Goal: Task Accomplishment & Management: Use online tool/utility

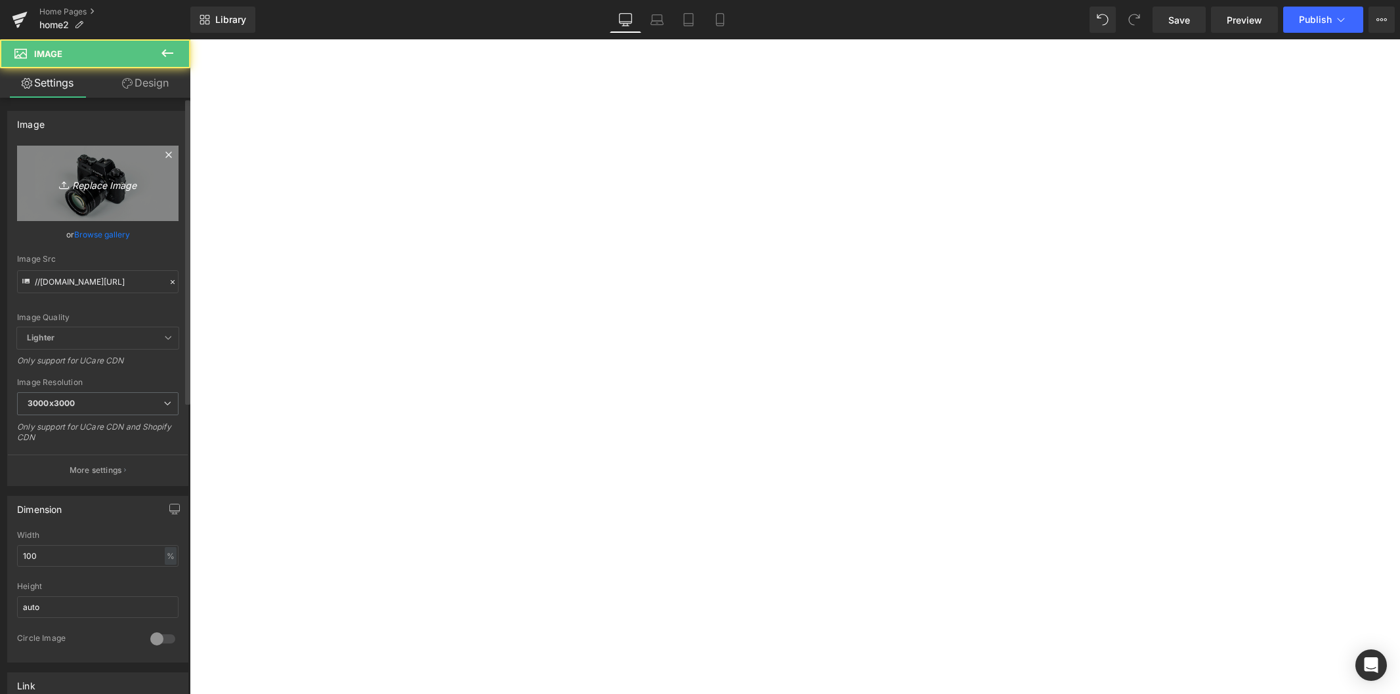
click at [70, 164] on link "Replace Image" at bounding box center [97, 183] width 161 height 75
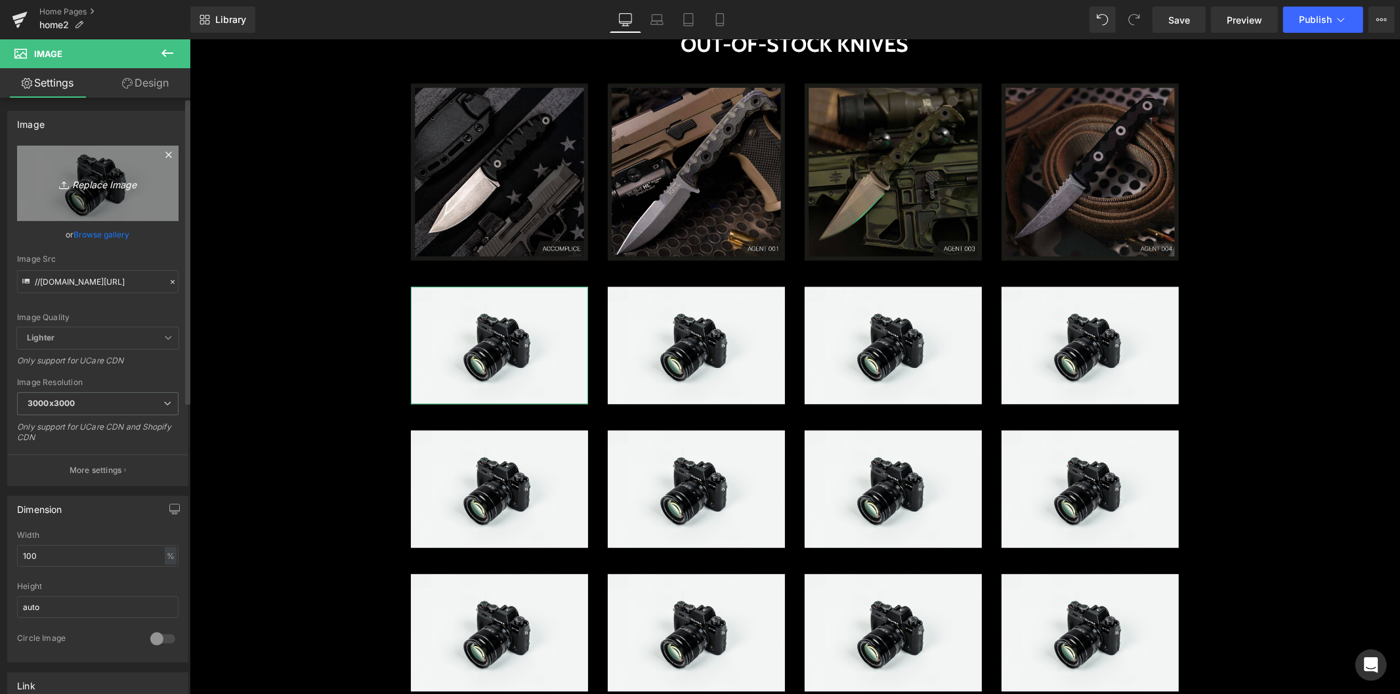
type input "C:\fakepath\BL-AGENT-005-1050-1024x1024 (1).jpg"
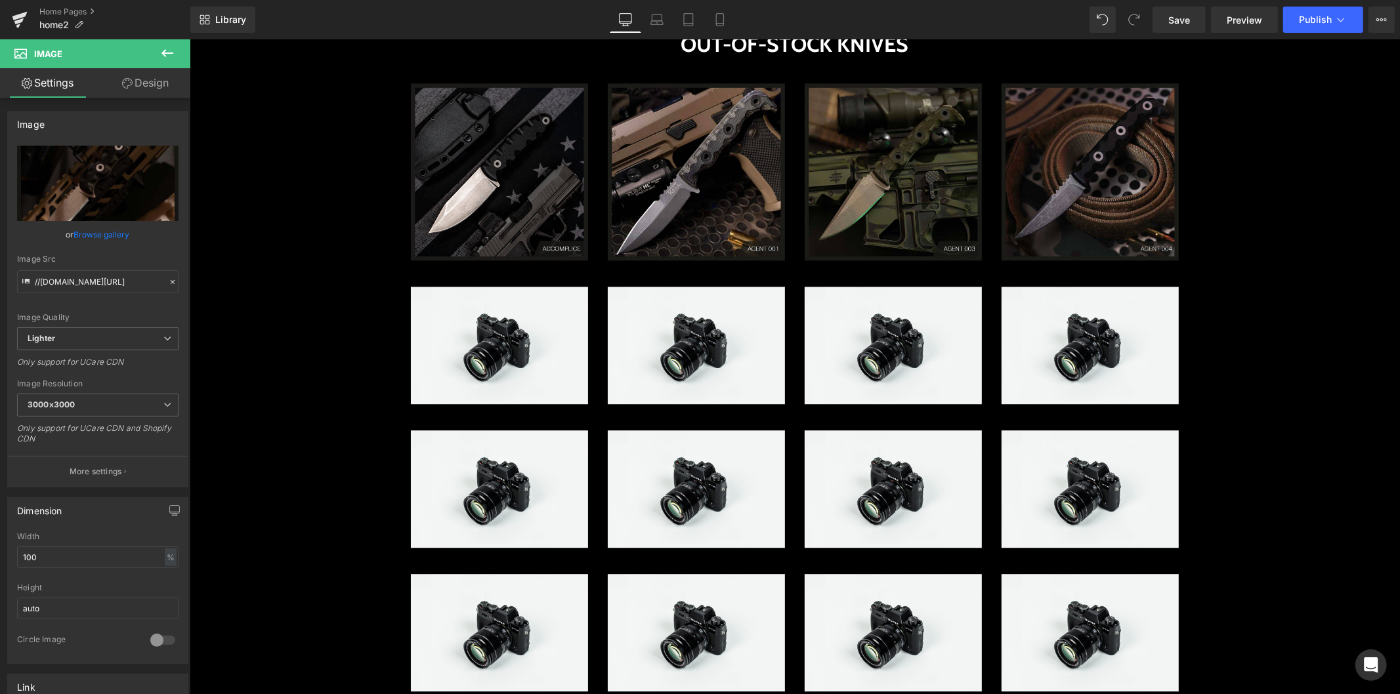
type input "[URL][DOMAIN_NAME]"
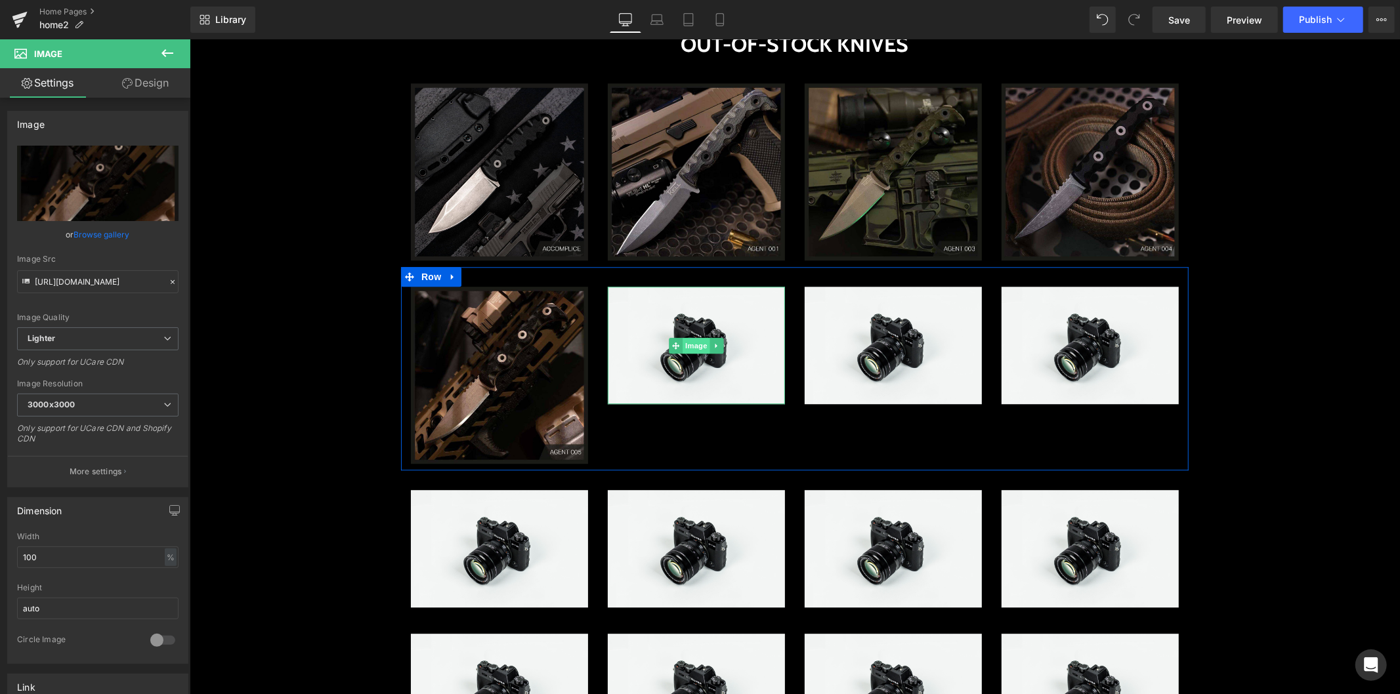
click at [689, 338] on span "Image" at bounding box center [696, 345] width 28 height 16
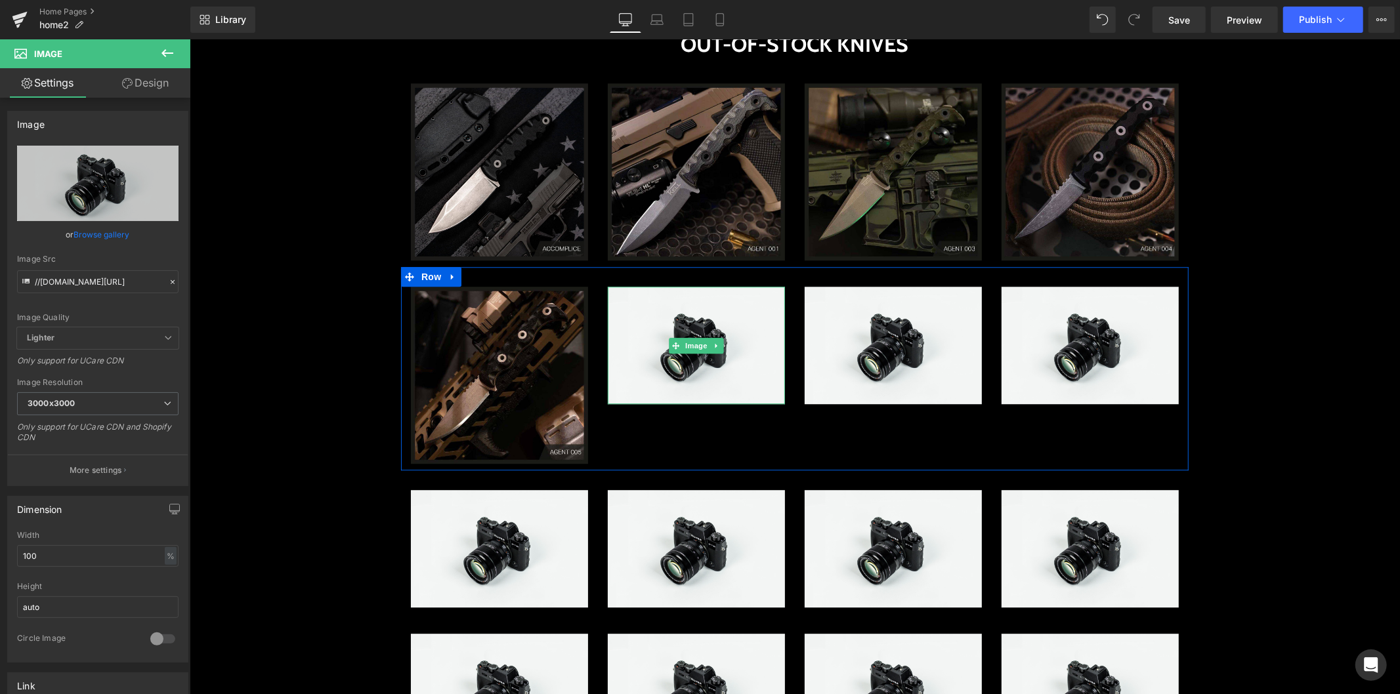
click at [689, 343] on span "Image" at bounding box center [696, 345] width 28 height 16
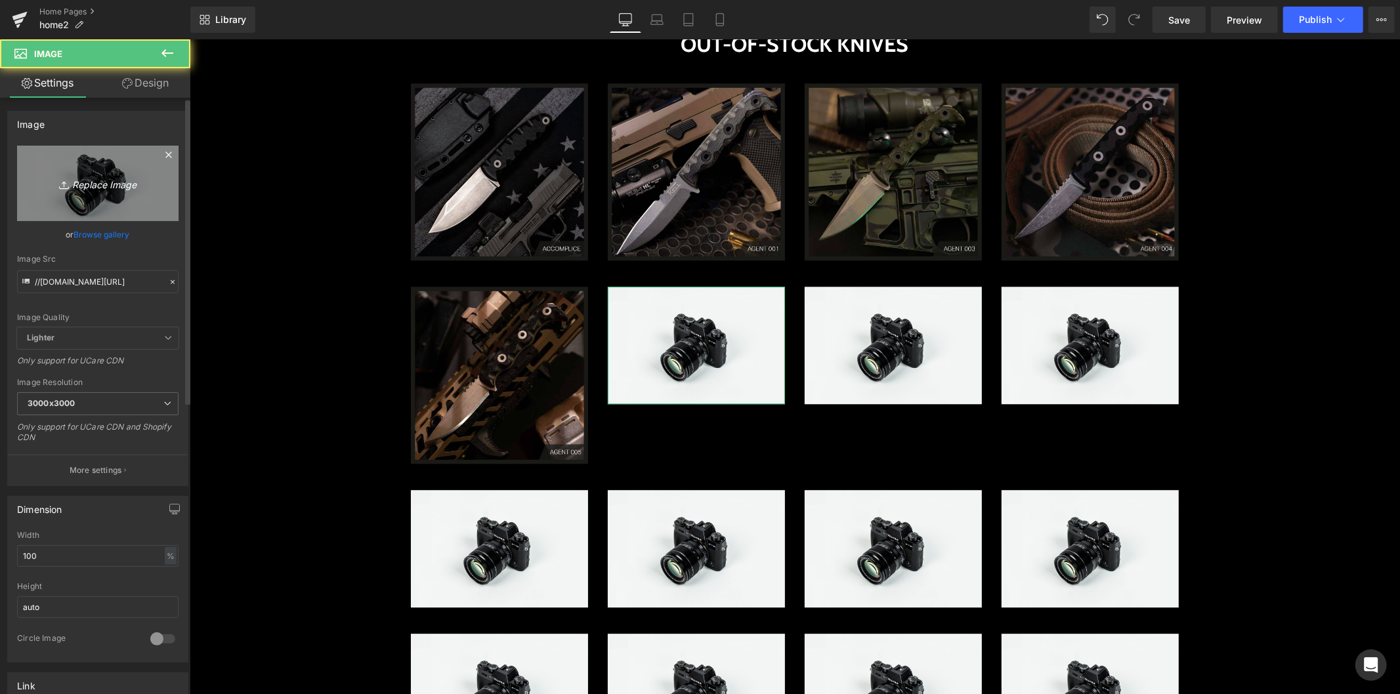
click at [102, 184] on icon "Replace Image" at bounding box center [97, 183] width 105 height 16
type input "C:\fakepath\BL-AGENT-007-1050-1024x1024 (1).jpg"
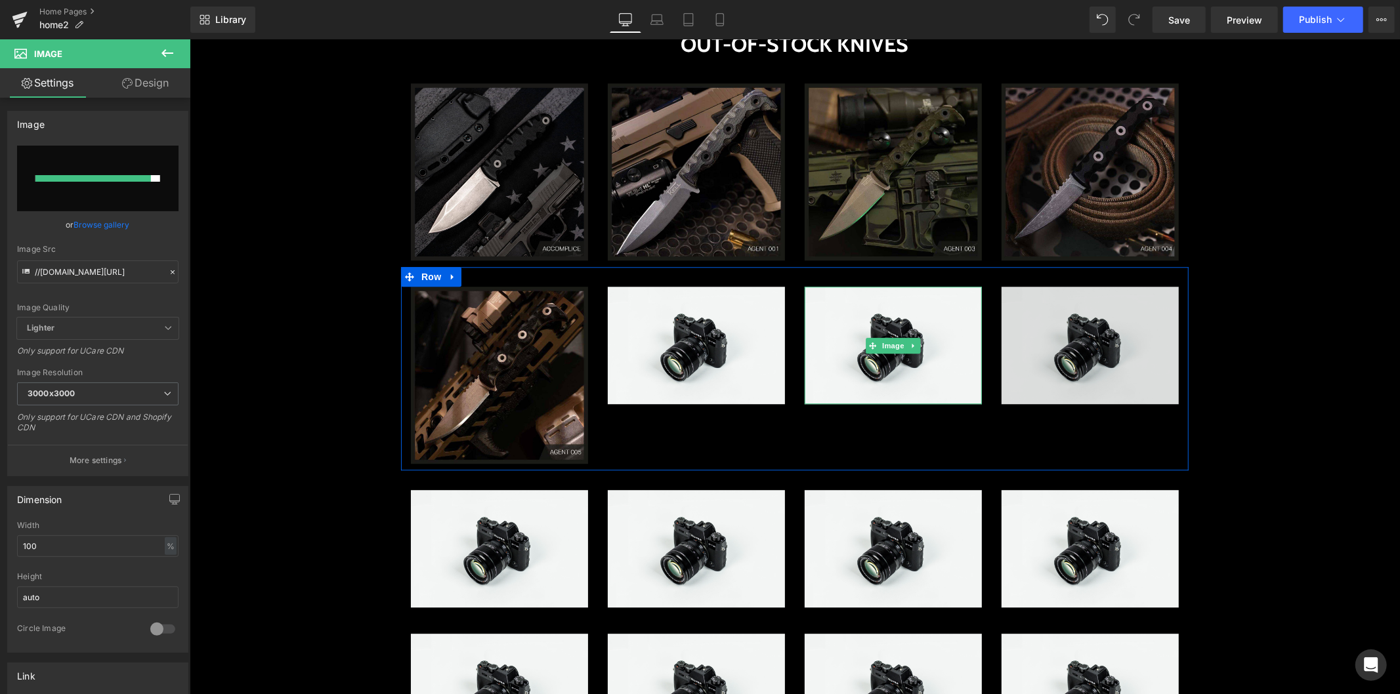
type input "[URL][DOMAIN_NAME]"
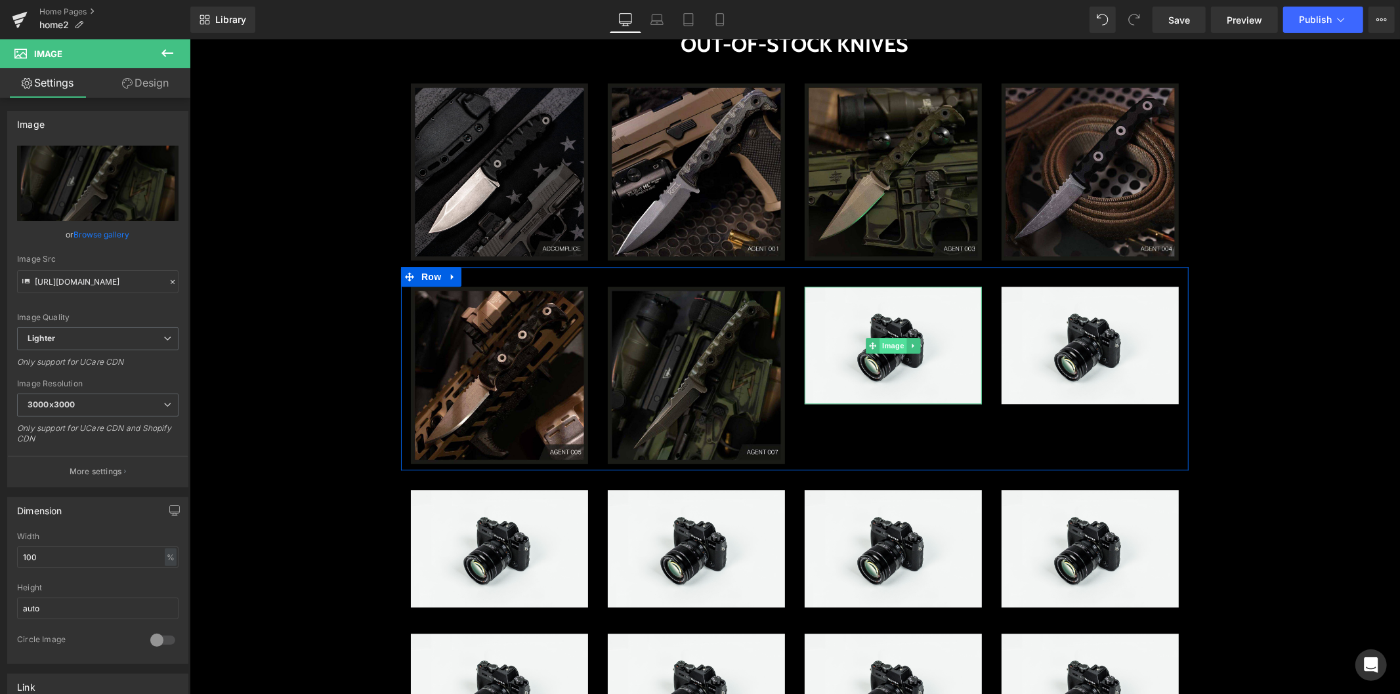
click at [883, 343] on span "Image" at bounding box center [893, 345] width 28 height 16
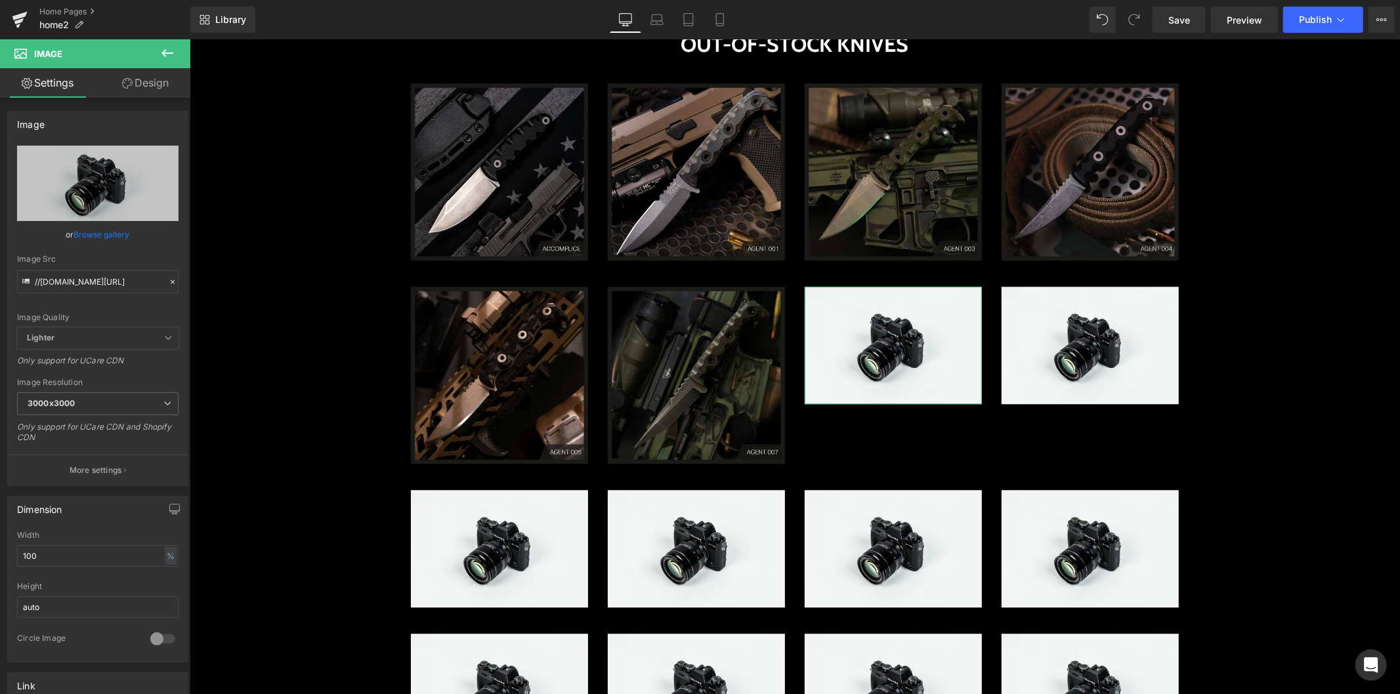
type input "C:\fakepath\2024-HERO-[PERSON_NAME]-2024-1024x1024 (1).jpg"
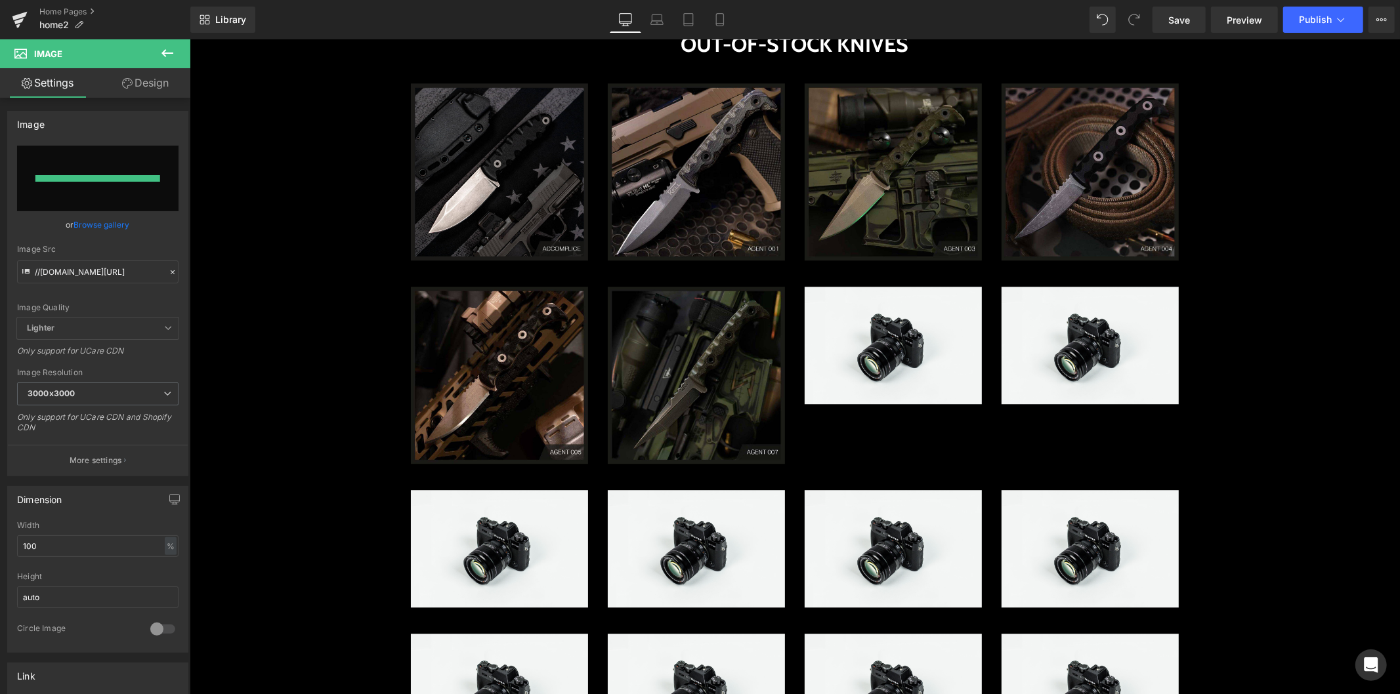
type input "[URL][DOMAIN_NAME][PERSON_NAME]"
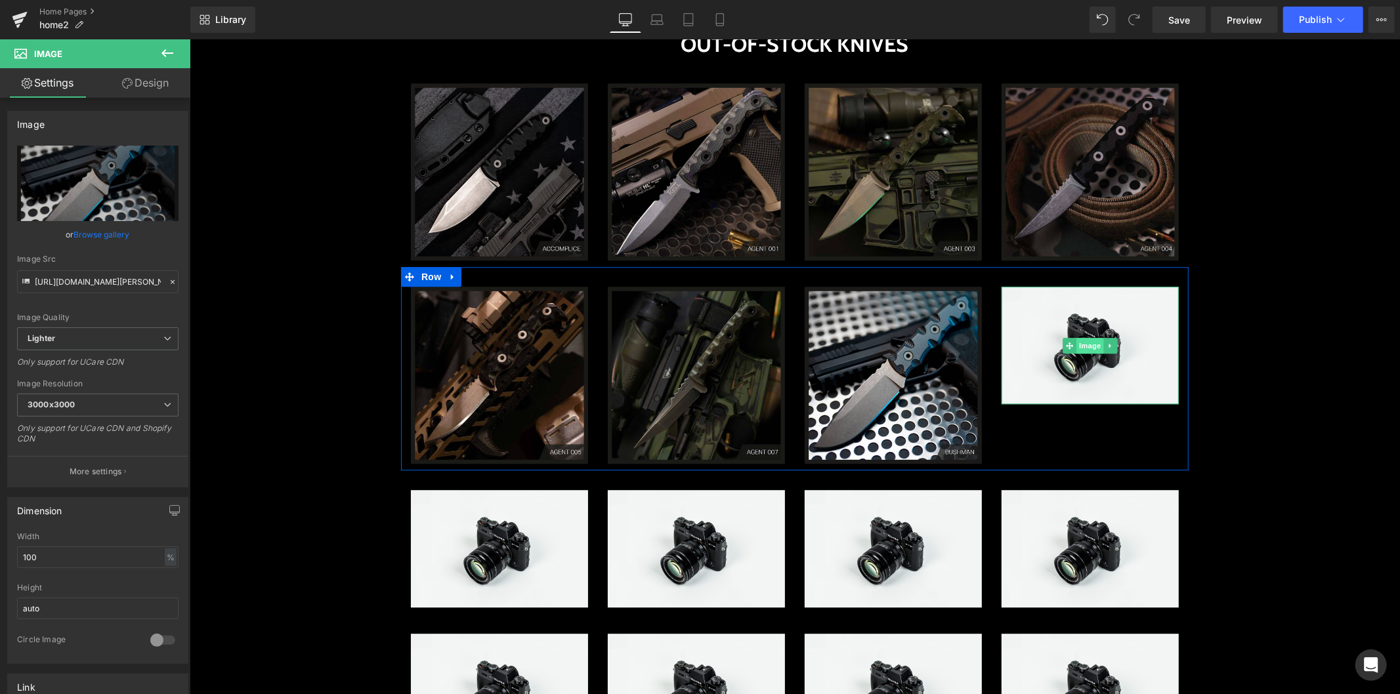
click at [1088, 347] on span "Image" at bounding box center [1090, 345] width 28 height 16
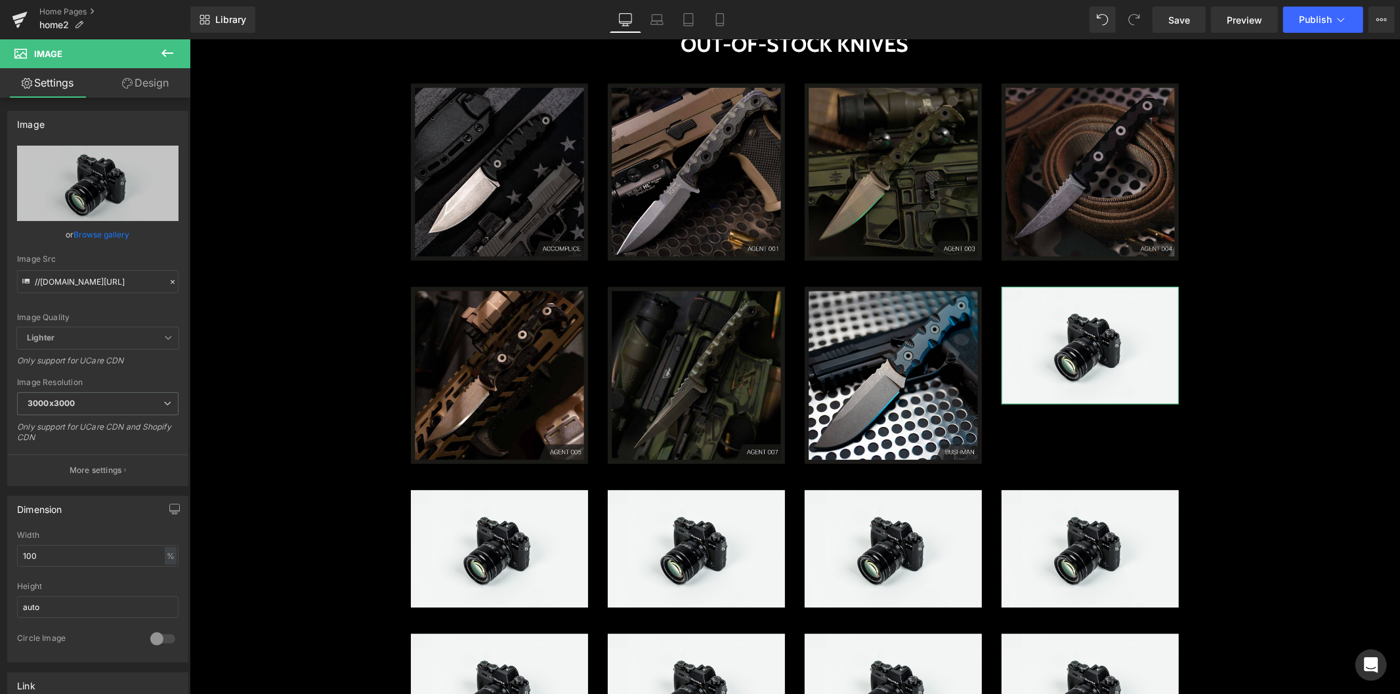
type input "C:\fakepath\FLN-2.0-1050-1024x1024 (1).jpg"
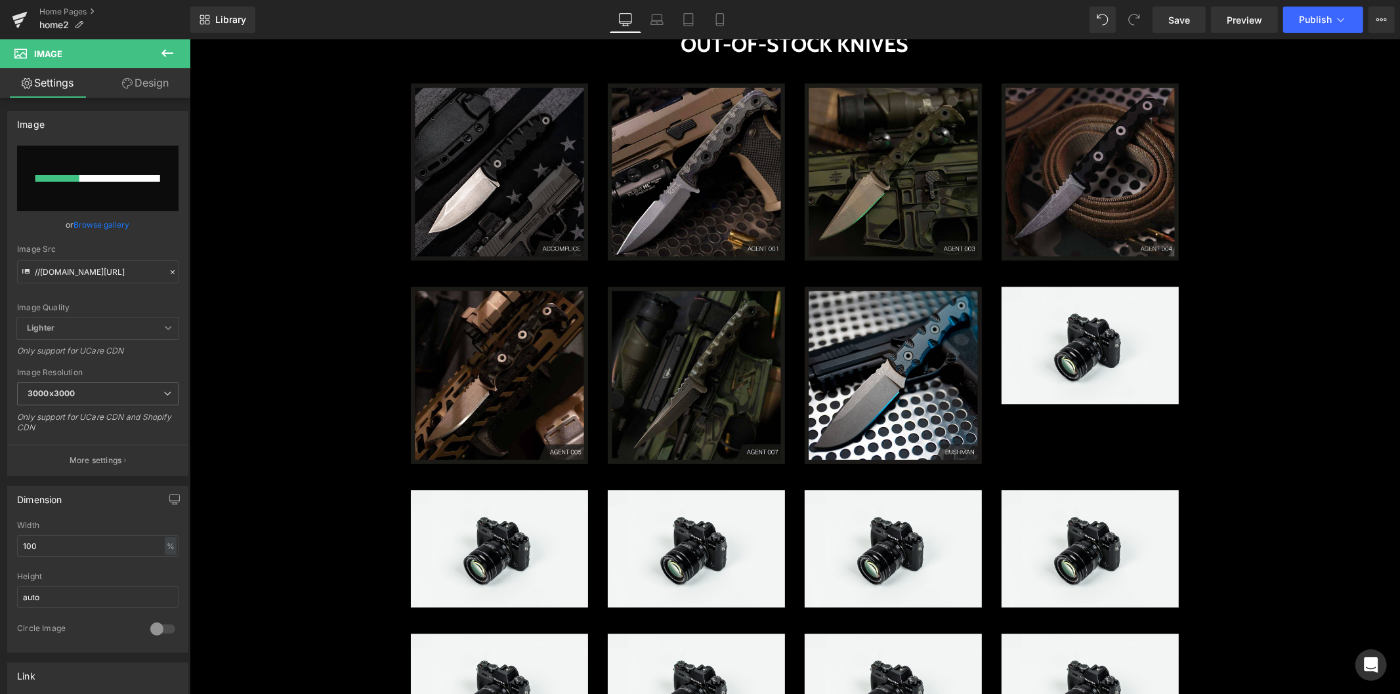
type input "[URL][DOMAIN_NAME]"
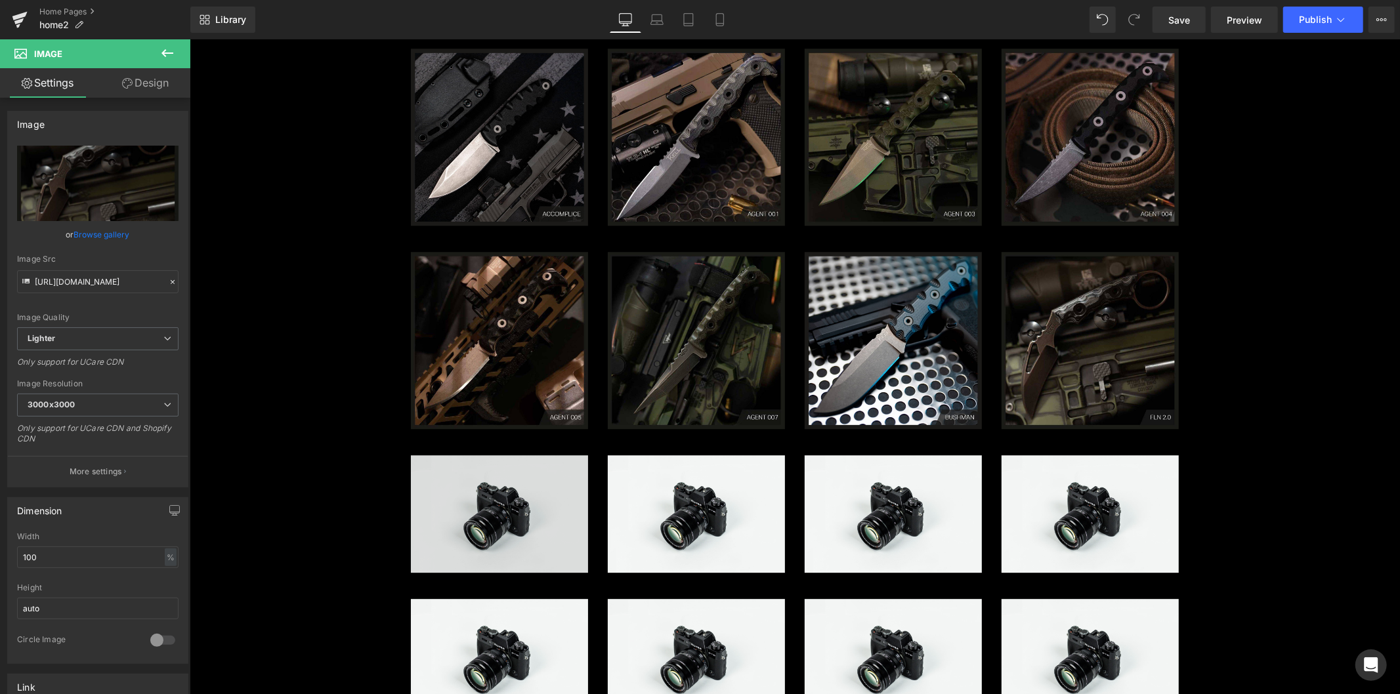
scroll to position [2996, 0]
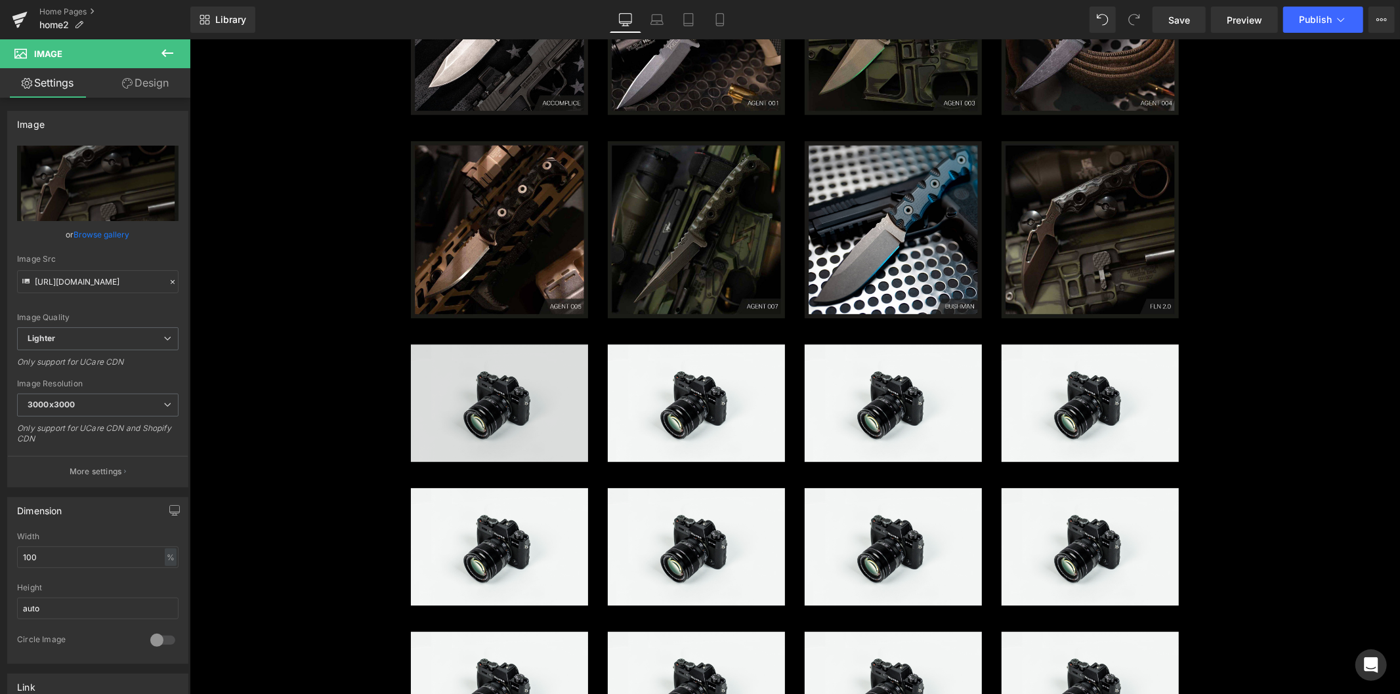
click at [509, 402] on div "Image" at bounding box center [498, 402] width 177 height 117
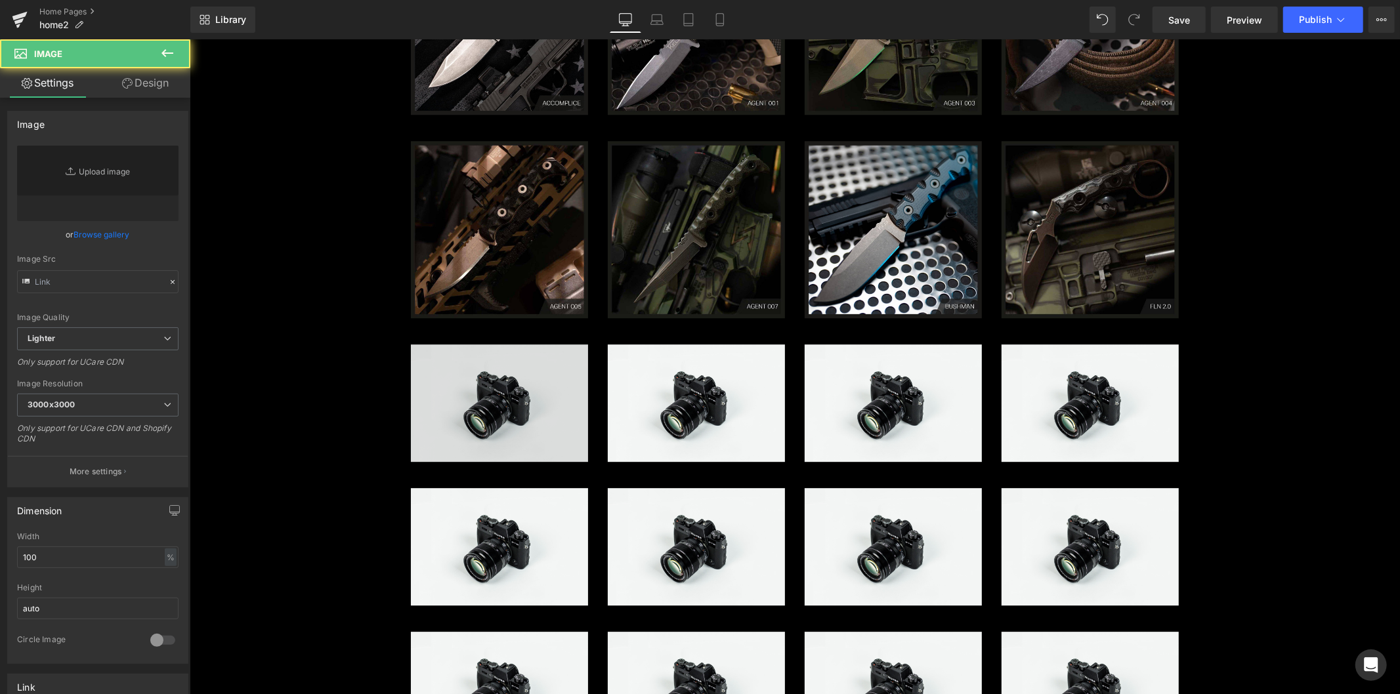
click at [482, 398] on div "Image" at bounding box center [498, 402] width 177 height 117
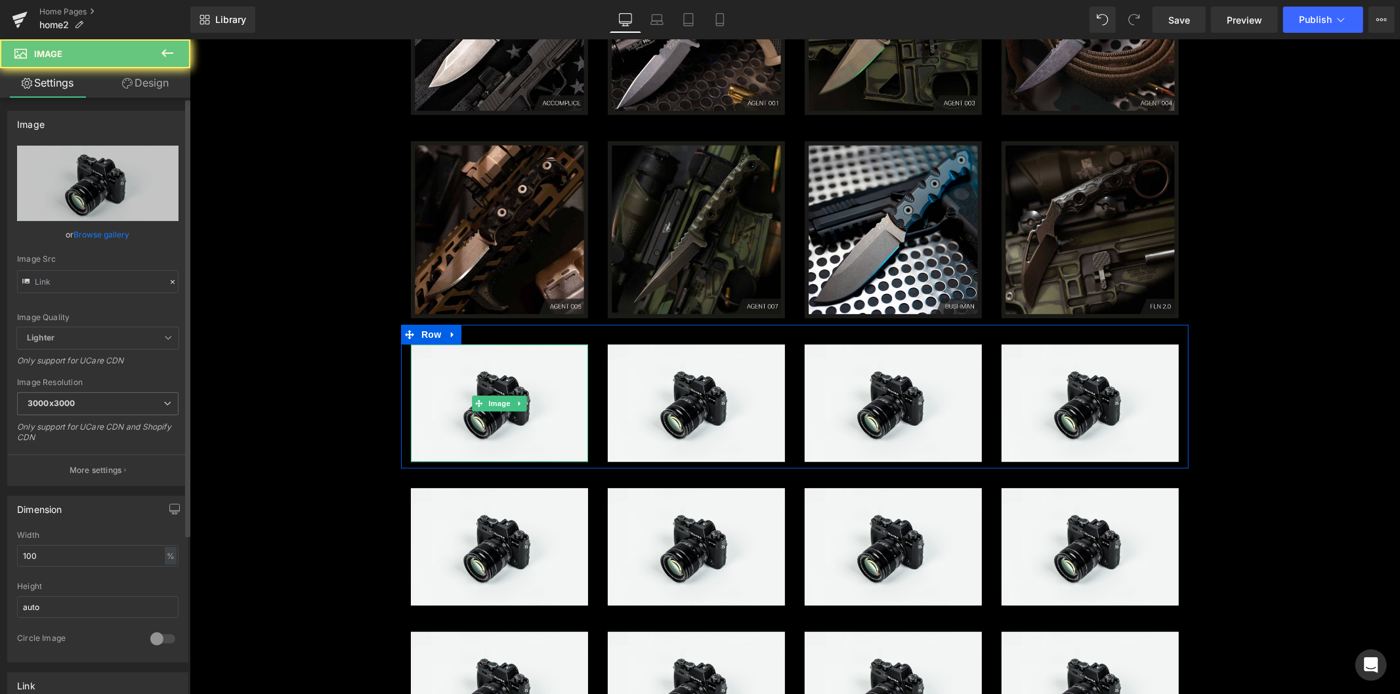
type input "//[DOMAIN_NAME][URL]"
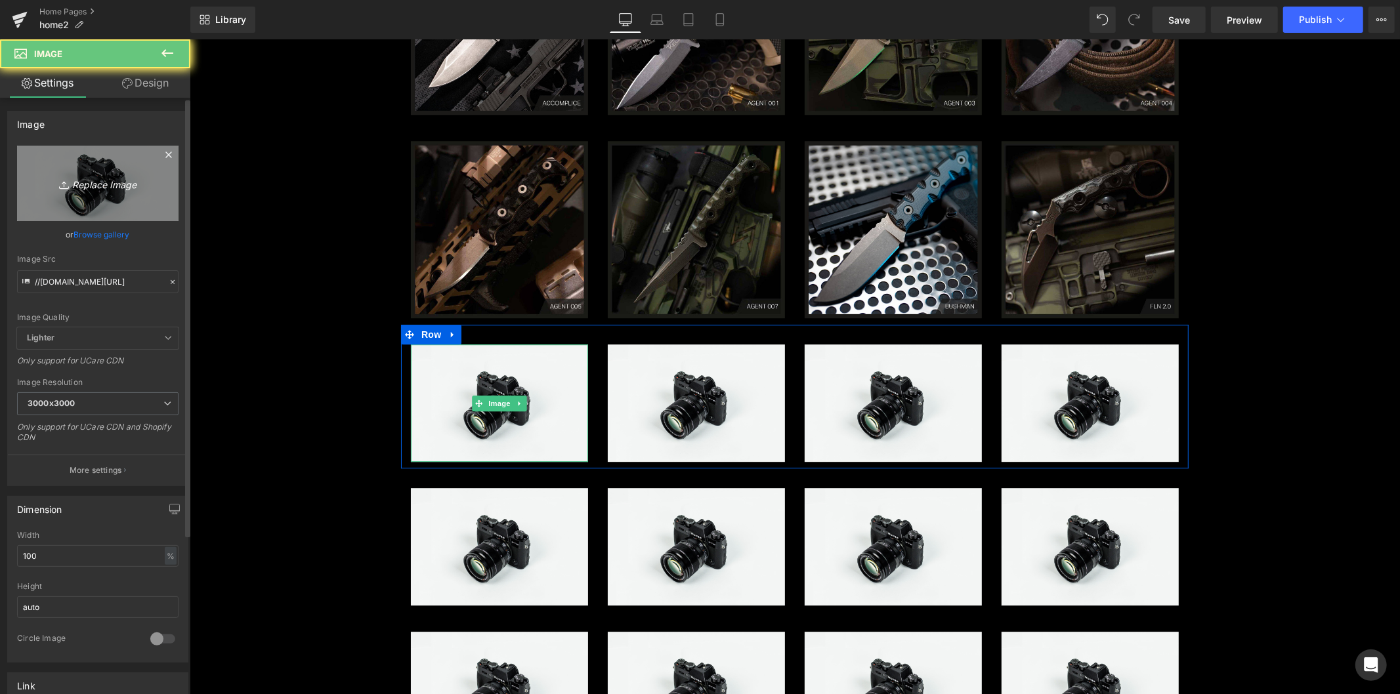
click at [114, 193] on link "Replace Image" at bounding box center [97, 183] width 161 height 75
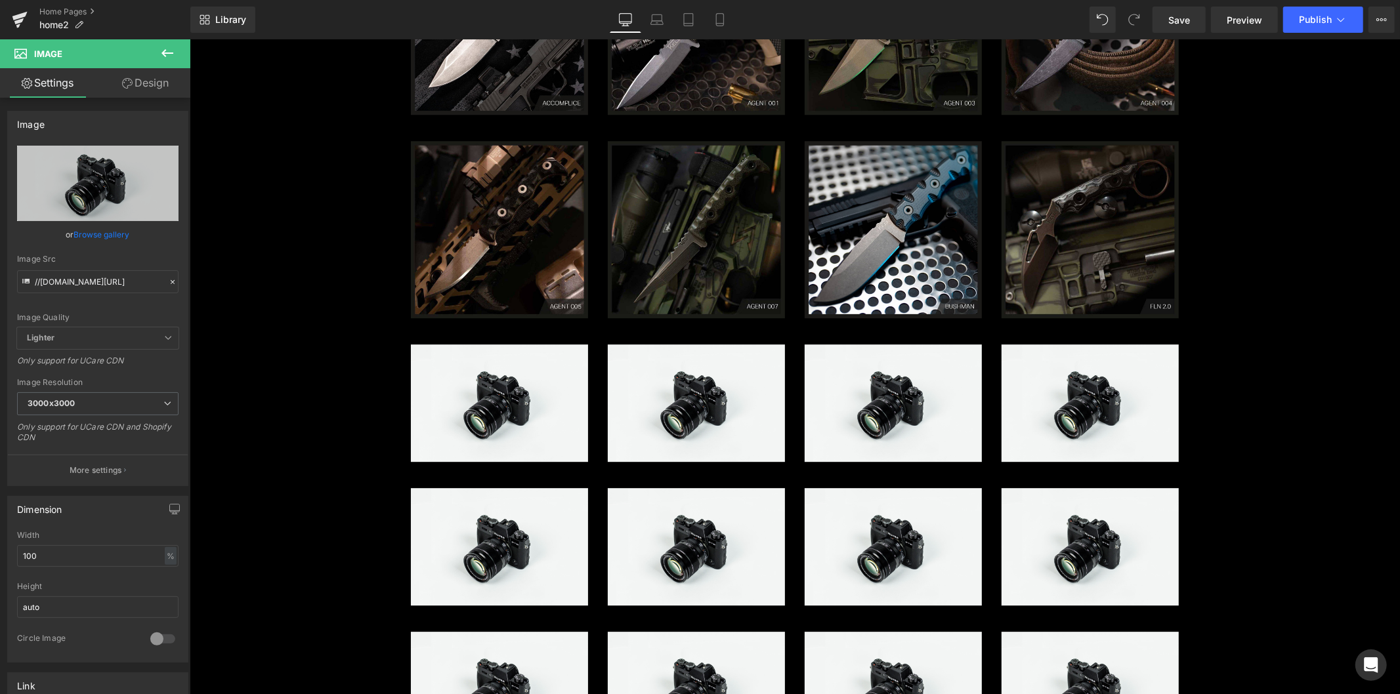
type input "C:\fakepath\HERO-FMF1-1024x1024 (1).jpg"
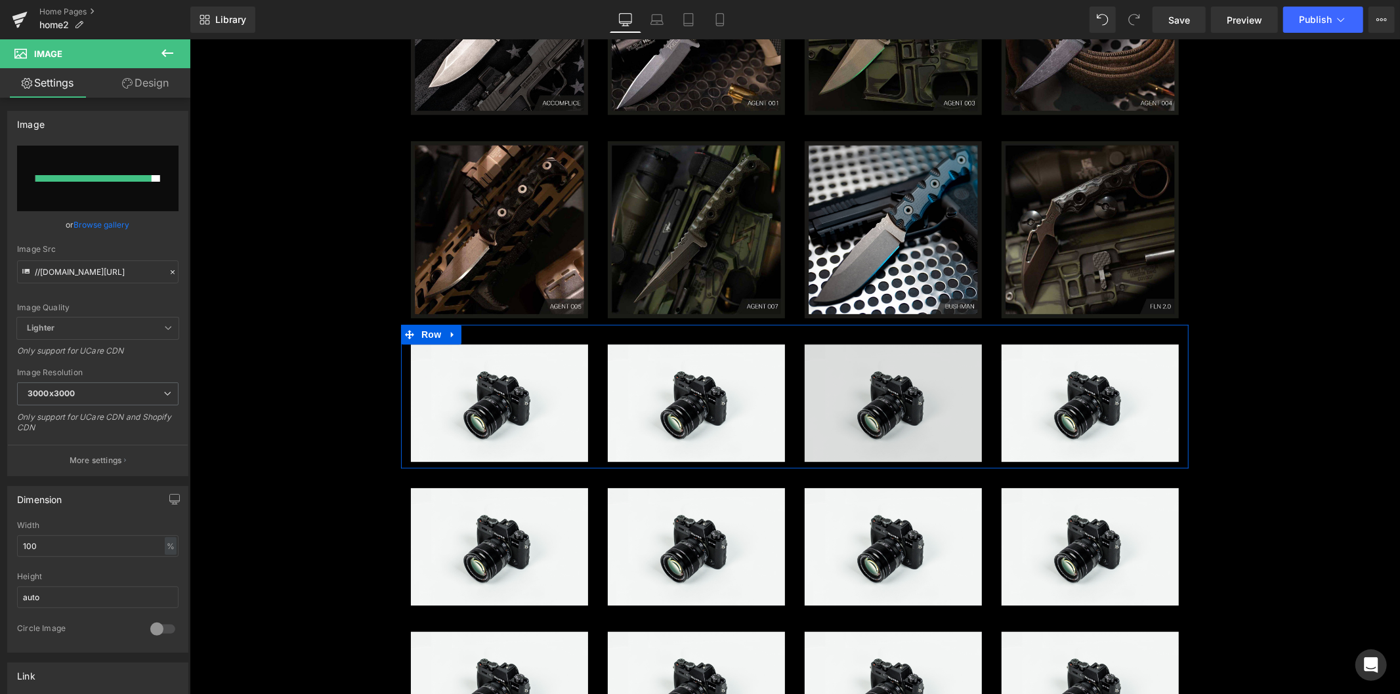
type input "[URL][DOMAIN_NAME]"
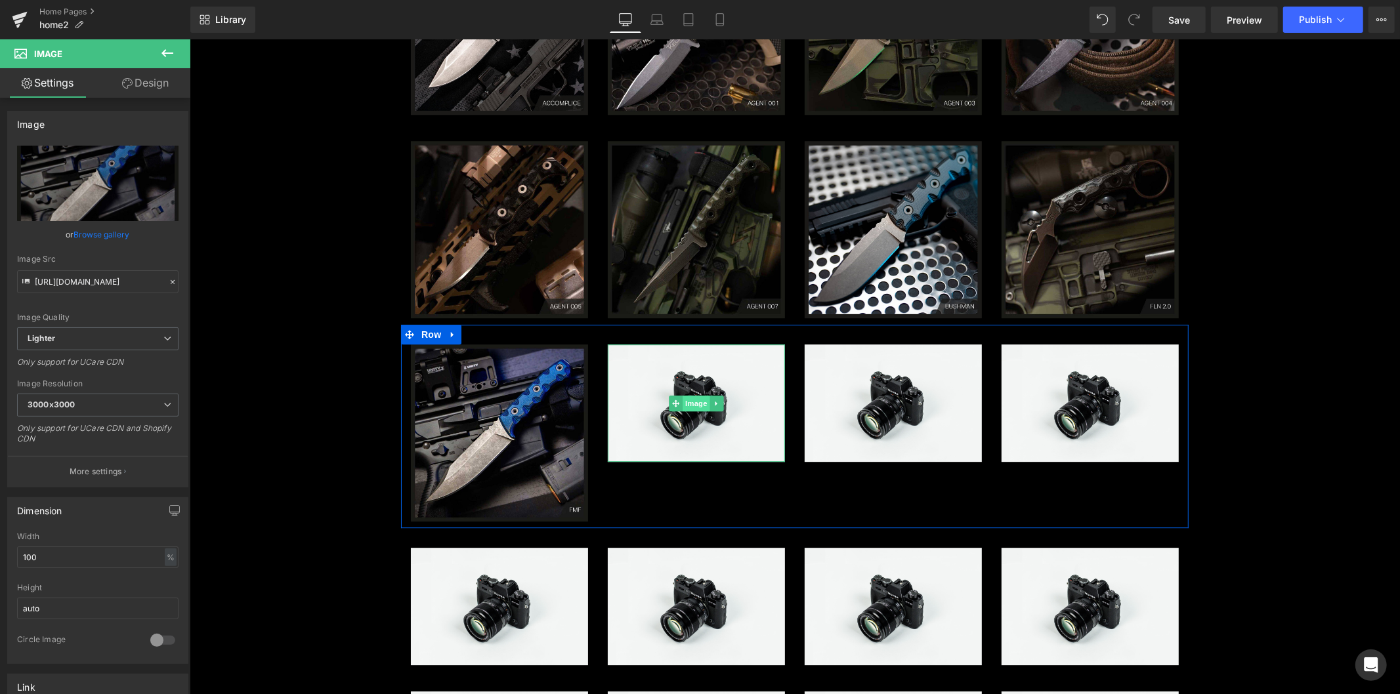
click at [688, 402] on span "Image" at bounding box center [696, 403] width 28 height 16
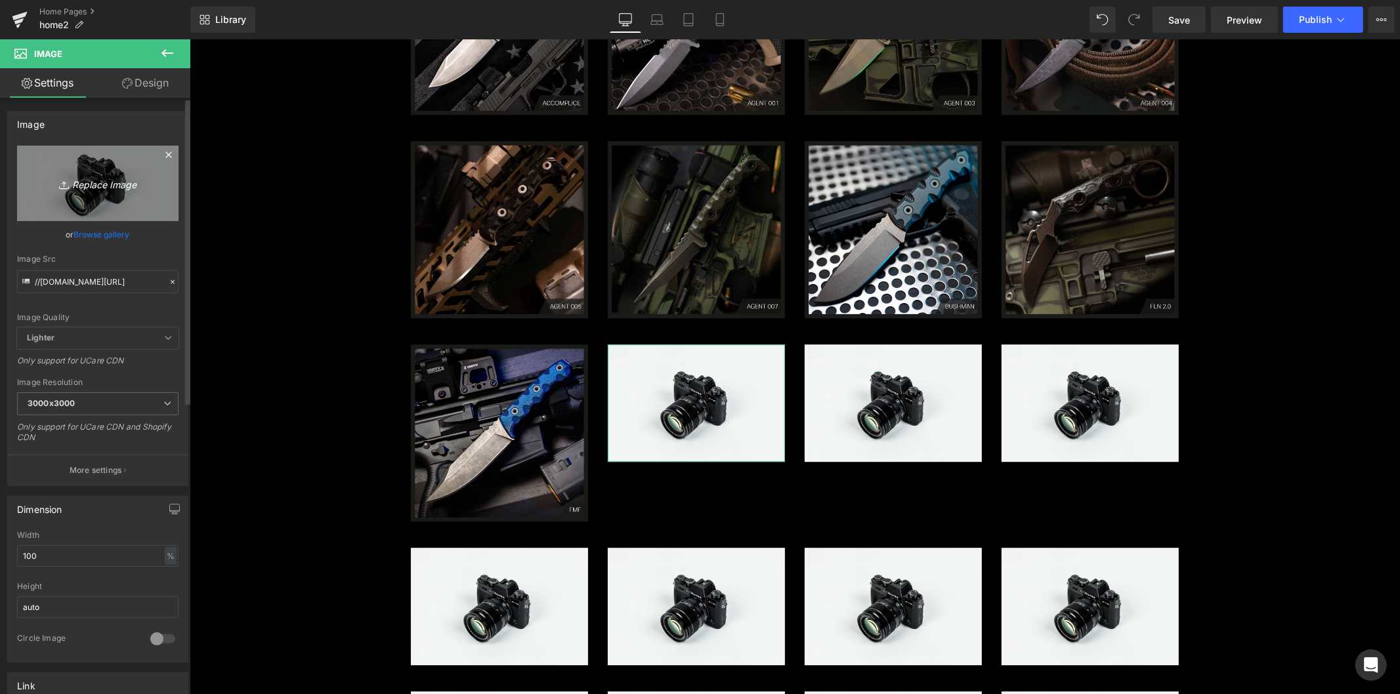
click at [106, 184] on icon "Replace Image" at bounding box center [97, 183] width 105 height 16
type input "C:\fakepath\HERO-GIDEON-V3-1-1024x1024 (1).jpg"
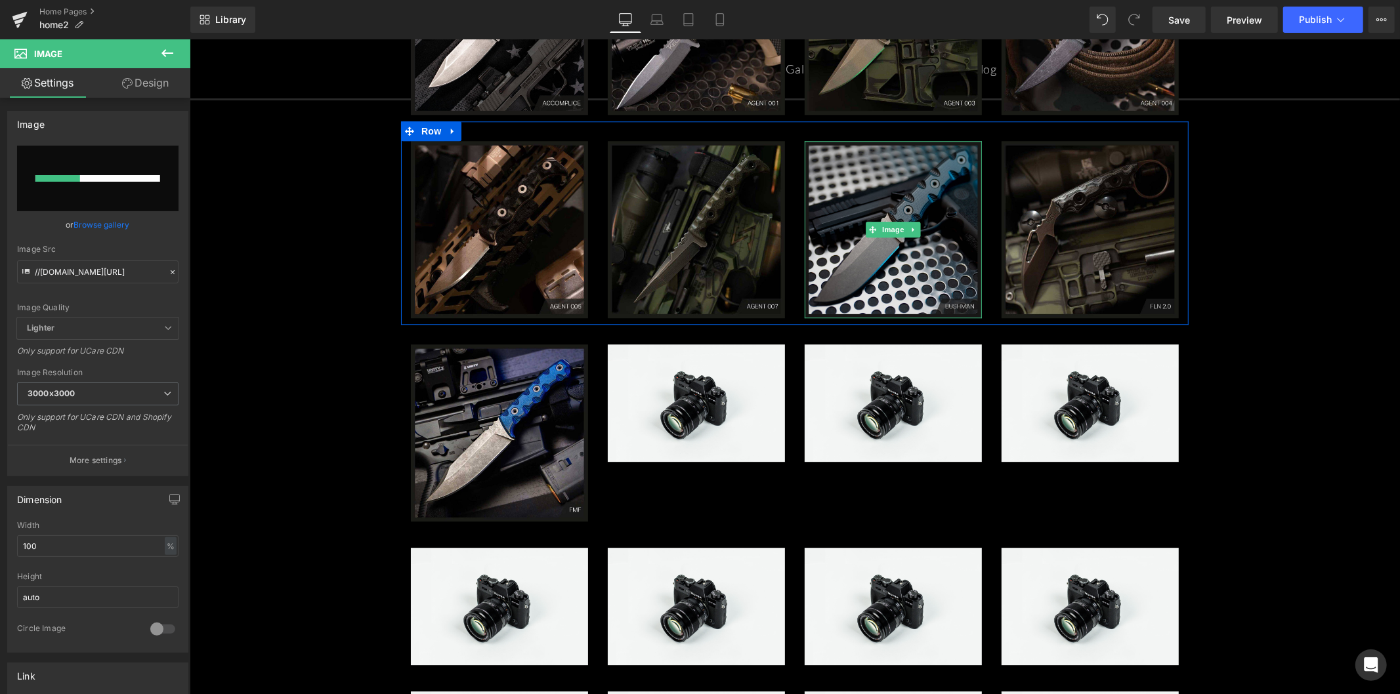
scroll to position [2777, 0]
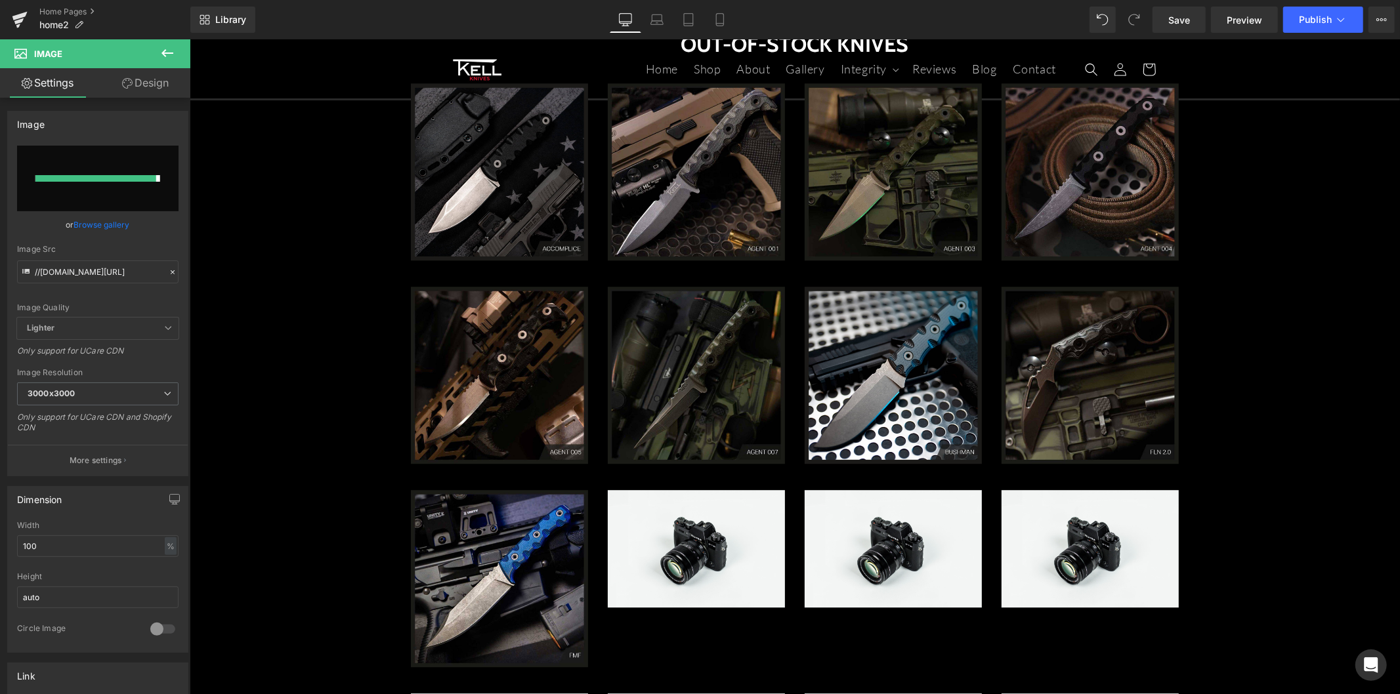
type input "[URL][DOMAIN_NAME]"
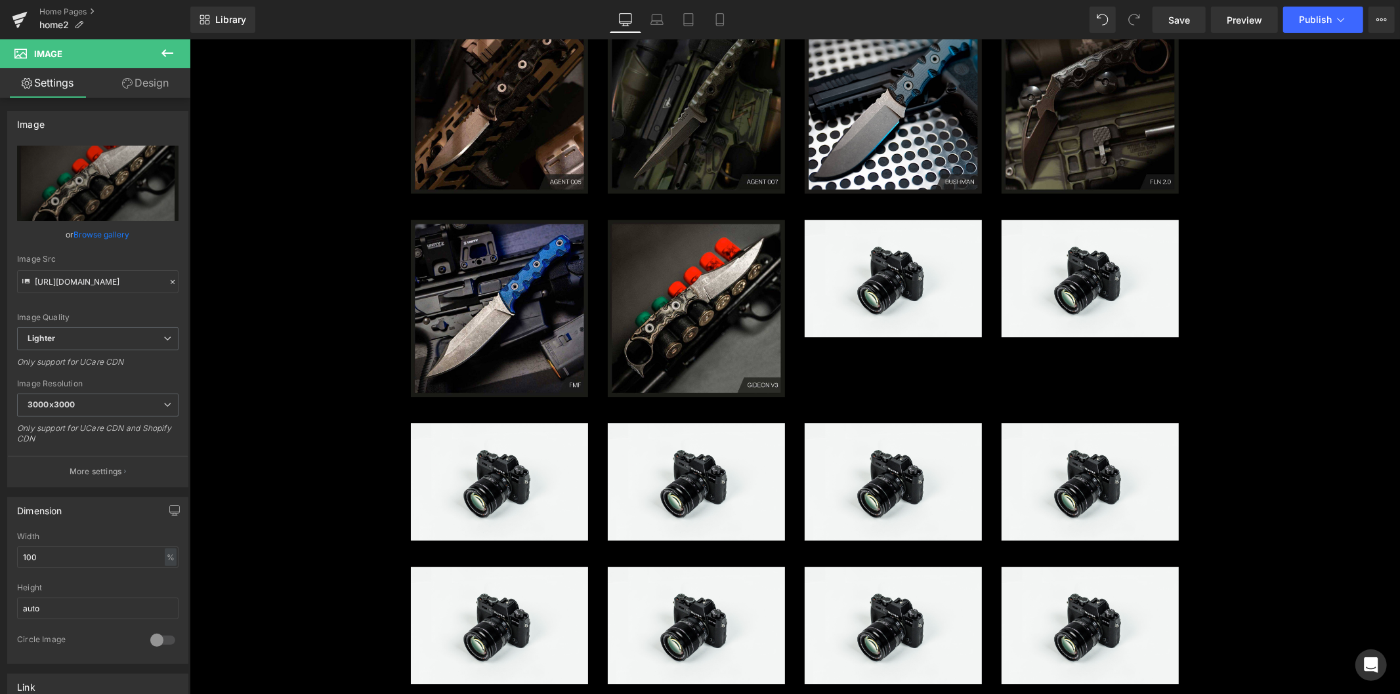
scroll to position [3141, 0]
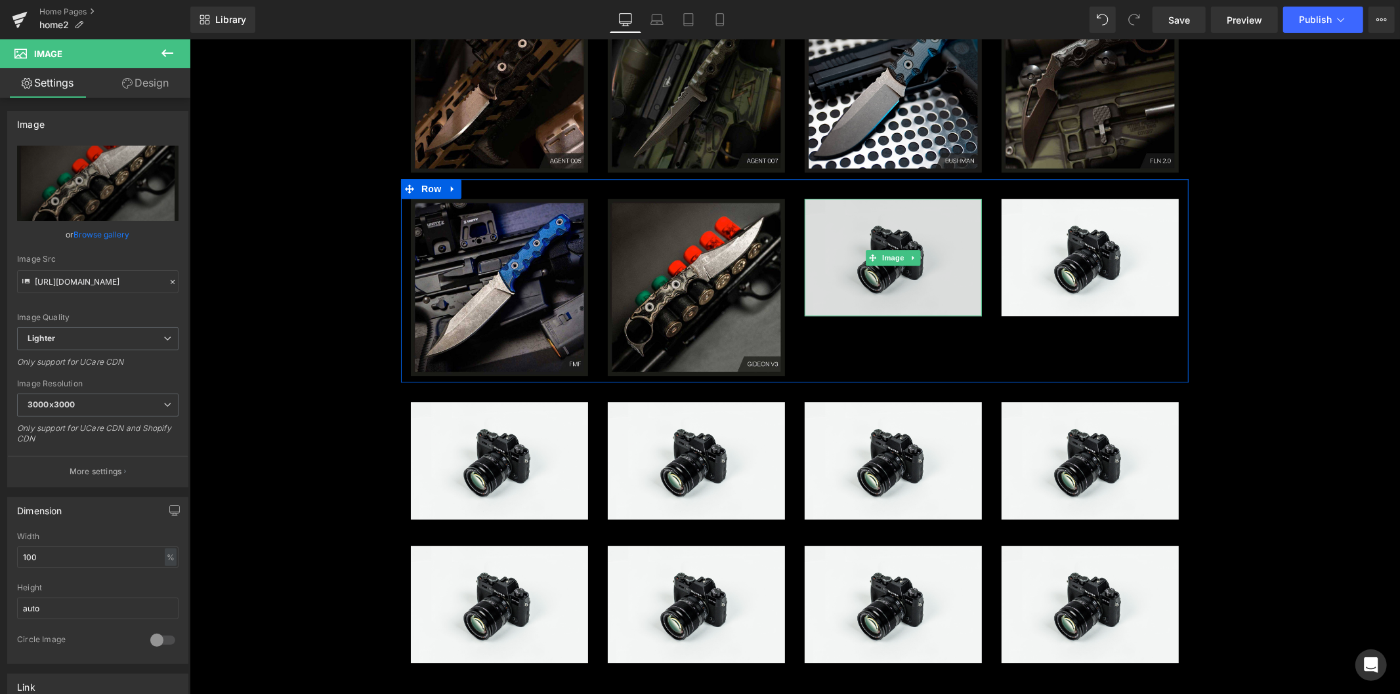
click at [889, 272] on img at bounding box center [892, 256] width 177 height 117
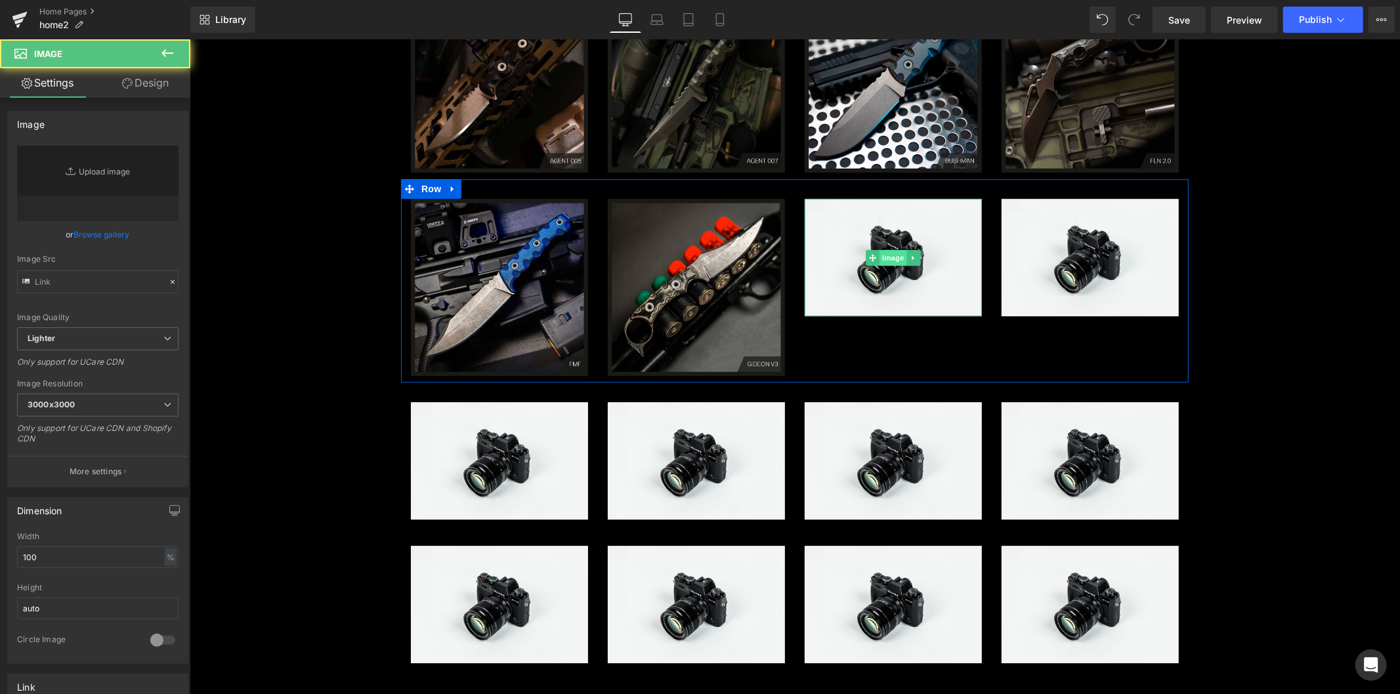
click at [884, 258] on span "Image" at bounding box center [893, 257] width 28 height 16
type input "//[DOMAIN_NAME][URL]"
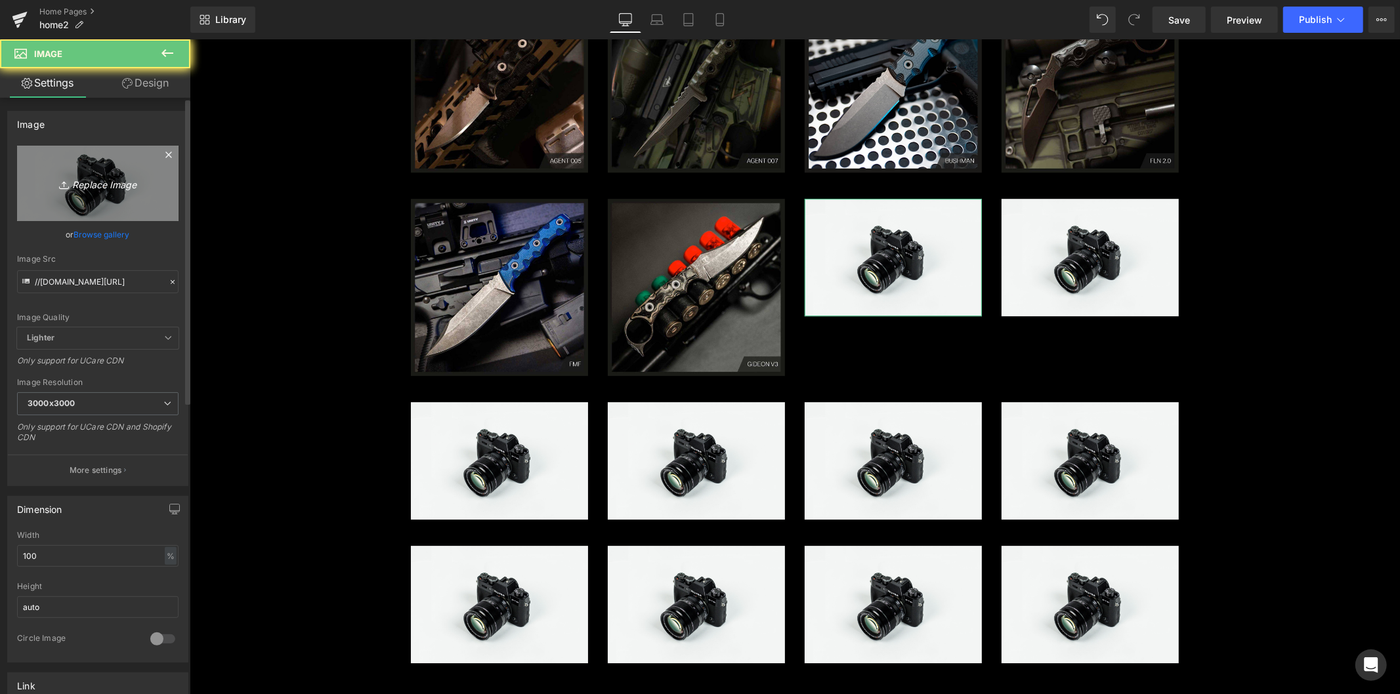
click at [75, 188] on icon "Replace Image" at bounding box center [97, 183] width 105 height 16
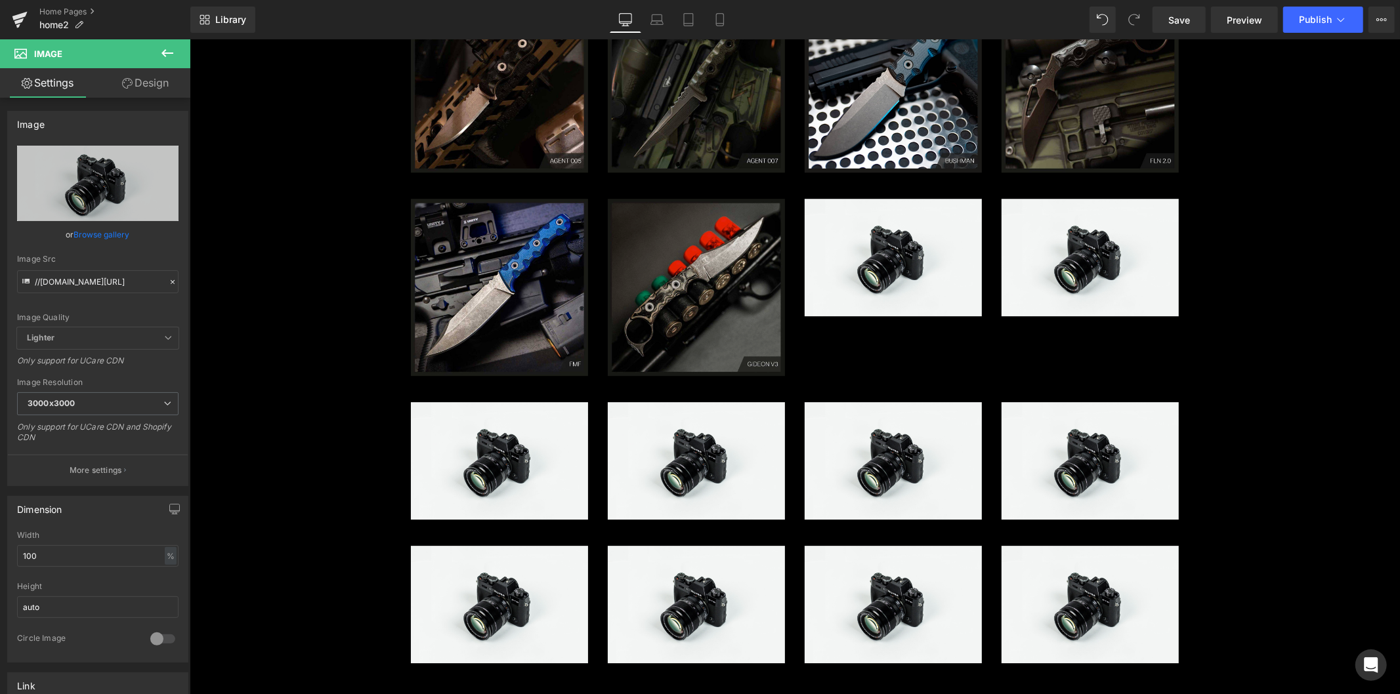
type input "C:\fakepath\BL-MR-1-1050-1024x1024 (1).jpg"
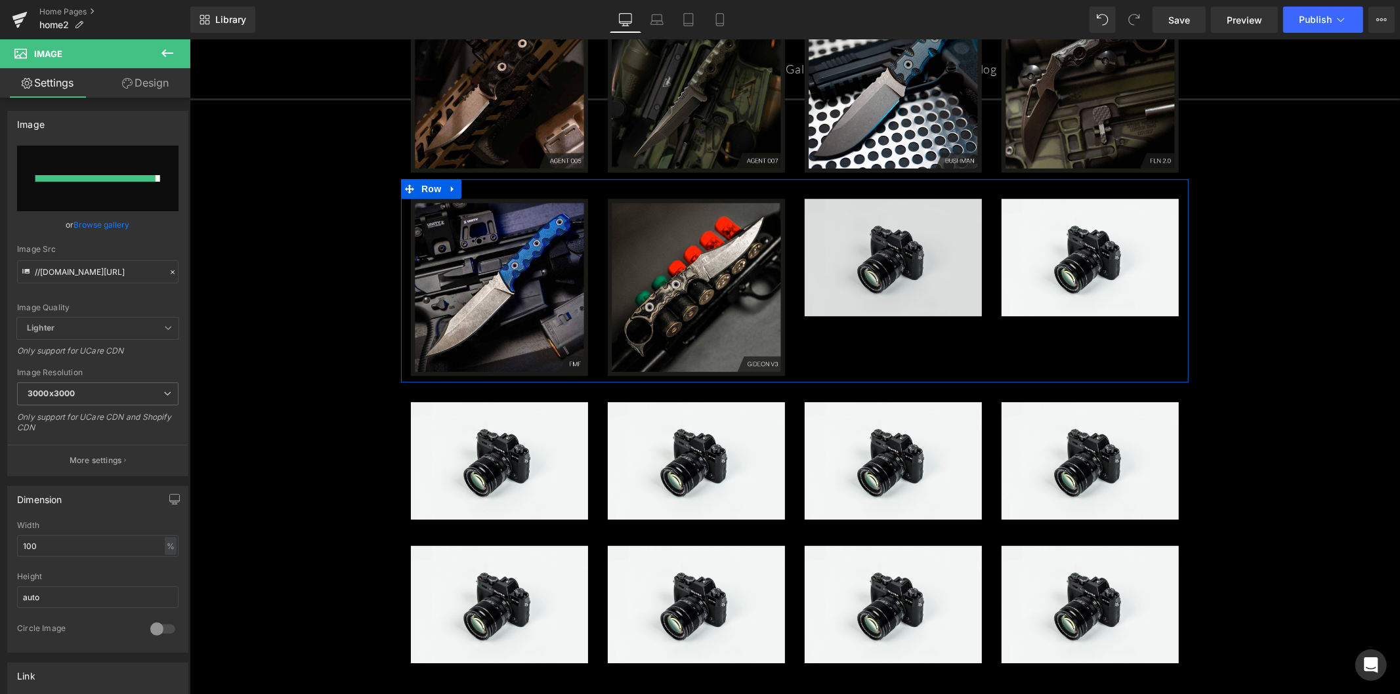
type input "[URL][DOMAIN_NAME]"
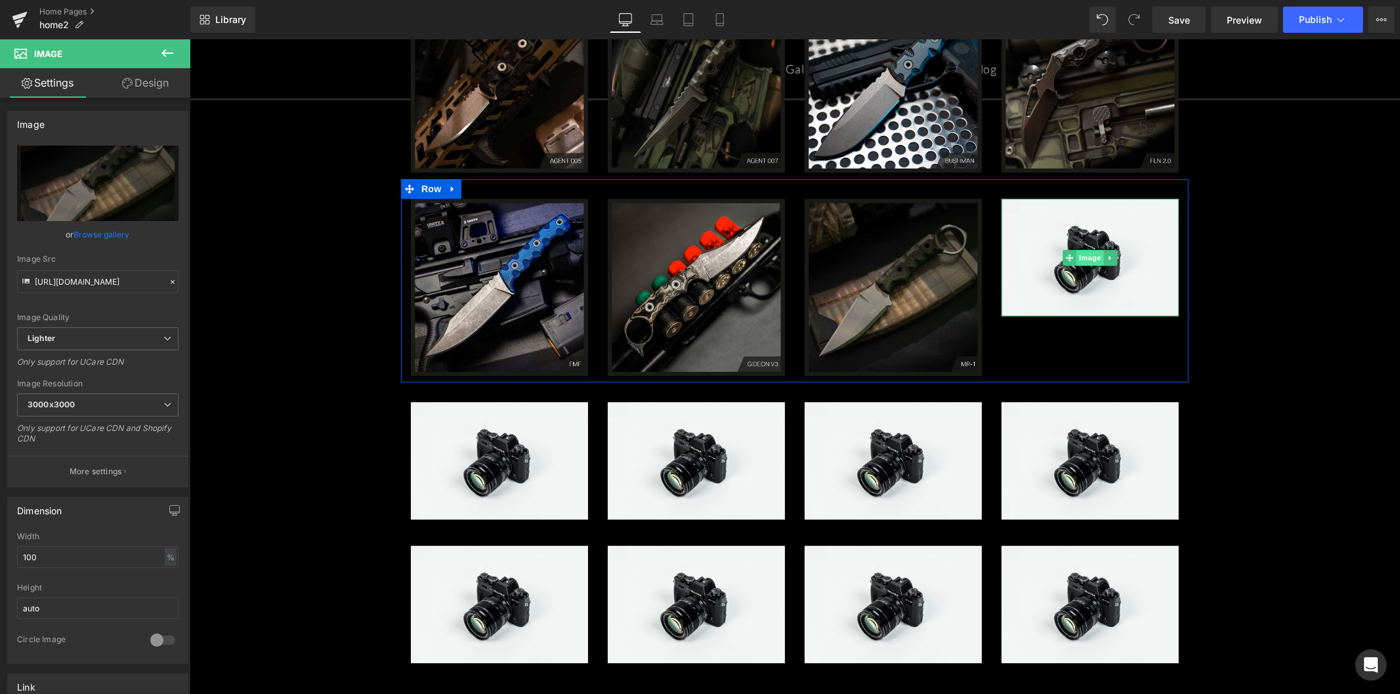
click at [1076, 259] on span "Image" at bounding box center [1090, 257] width 28 height 16
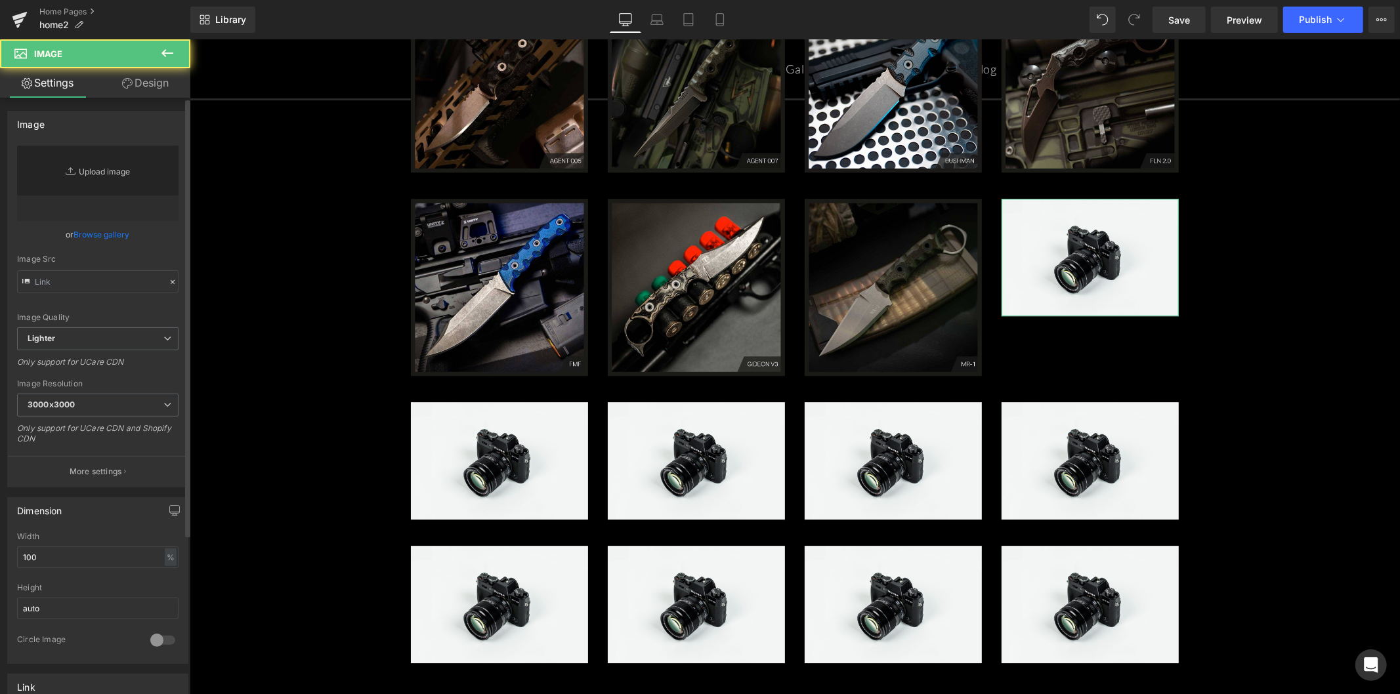
click at [0, 0] on icon "Replace Image" at bounding box center [0, 0] width 0 height 0
type input "//[DOMAIN_NAME][URL]"
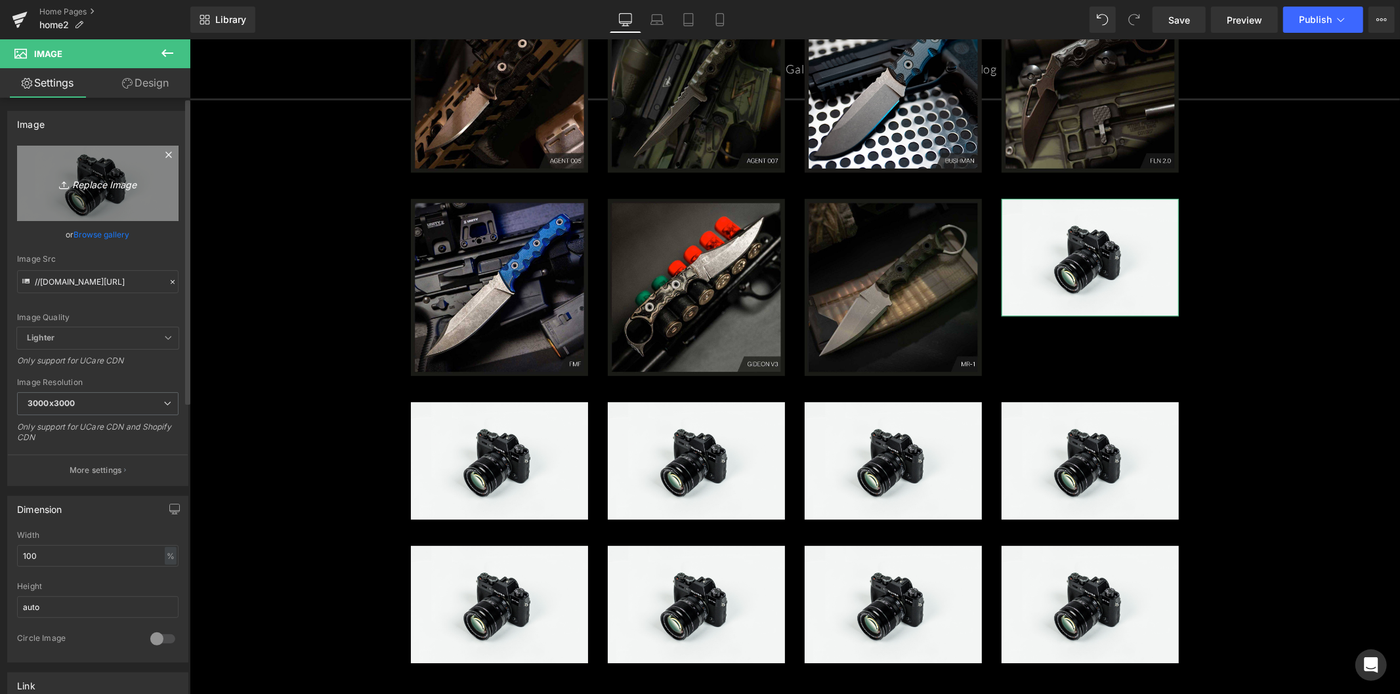
type input "C:\fakepath\MERCENARY-1024x1024 (1).jpg"
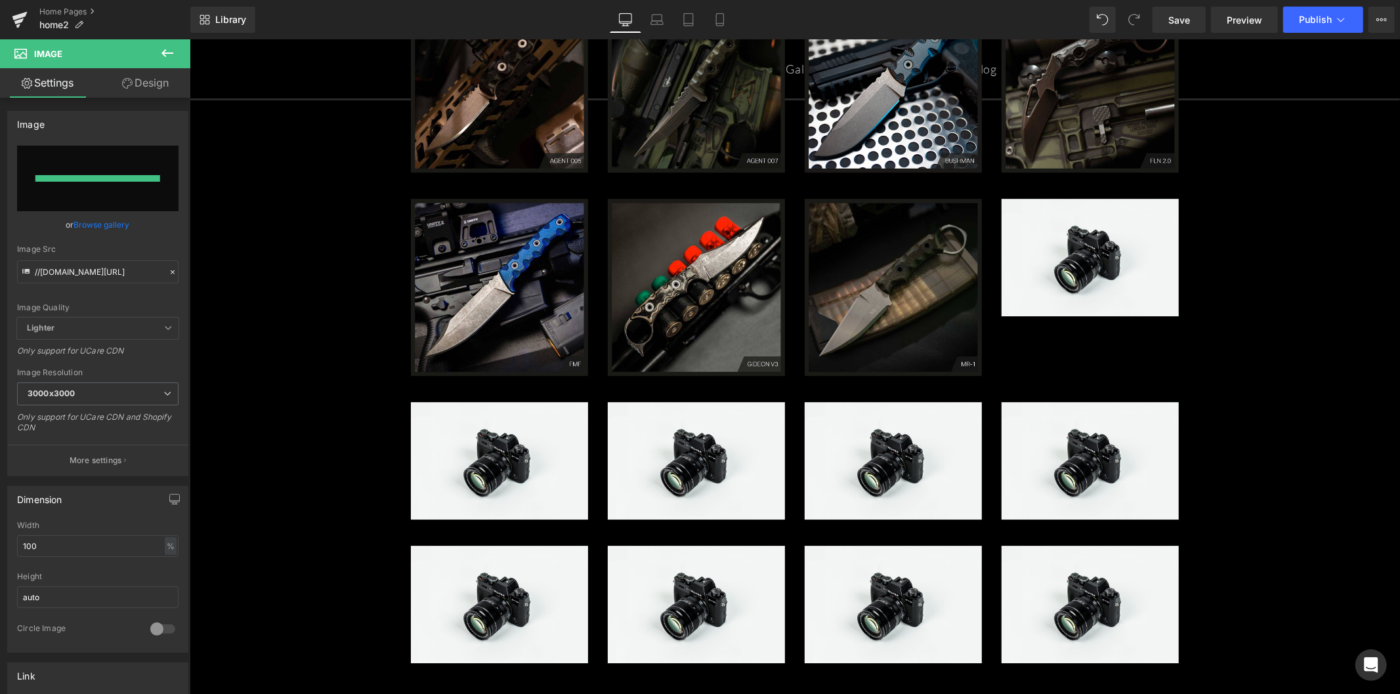
type input "[URL][DOMAIN_NAME]"
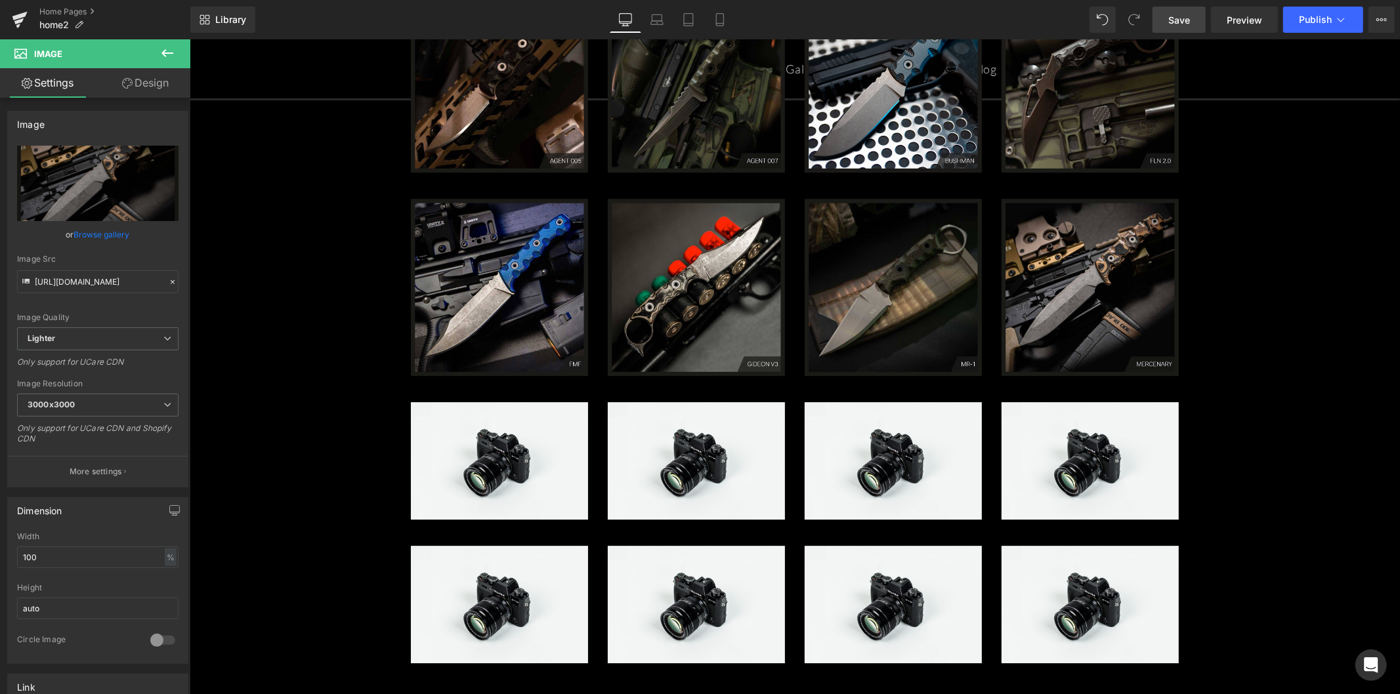
click at [1173, 18] on span "Save" at bounding box center [1179, 20] width 22 height 14
click at [1190, 15] on span "Save" at bounding box center [1179, 20] width 22 height 14
click at [502, 459] on span "Image" at bounding box center [499, 461] width 28 height 16
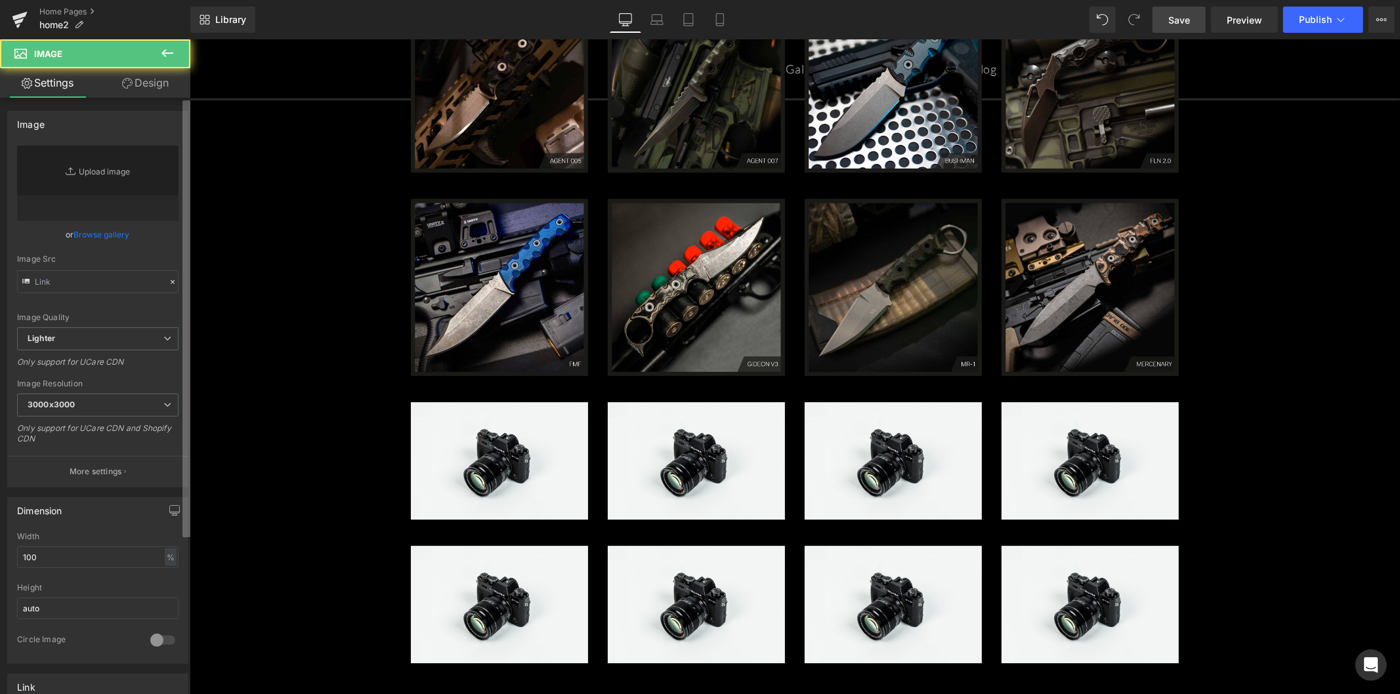
type input "//[DOMAIN_NAME][URL]"
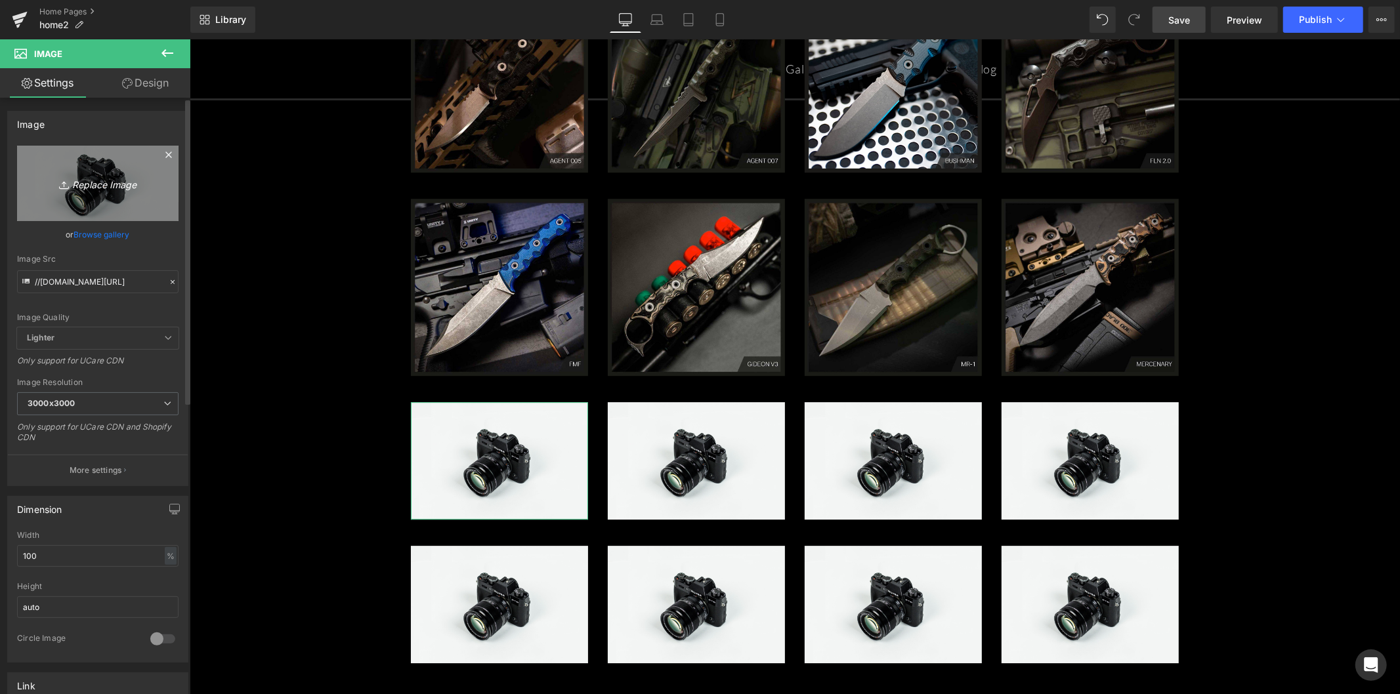
click at [95, 191] on icon "Replace Image" at bounding box center [97, 183] width 105 height 16
type input "C:\fakepath\HERO-NIGHTGUARD-1024x1024 (1).jpg"
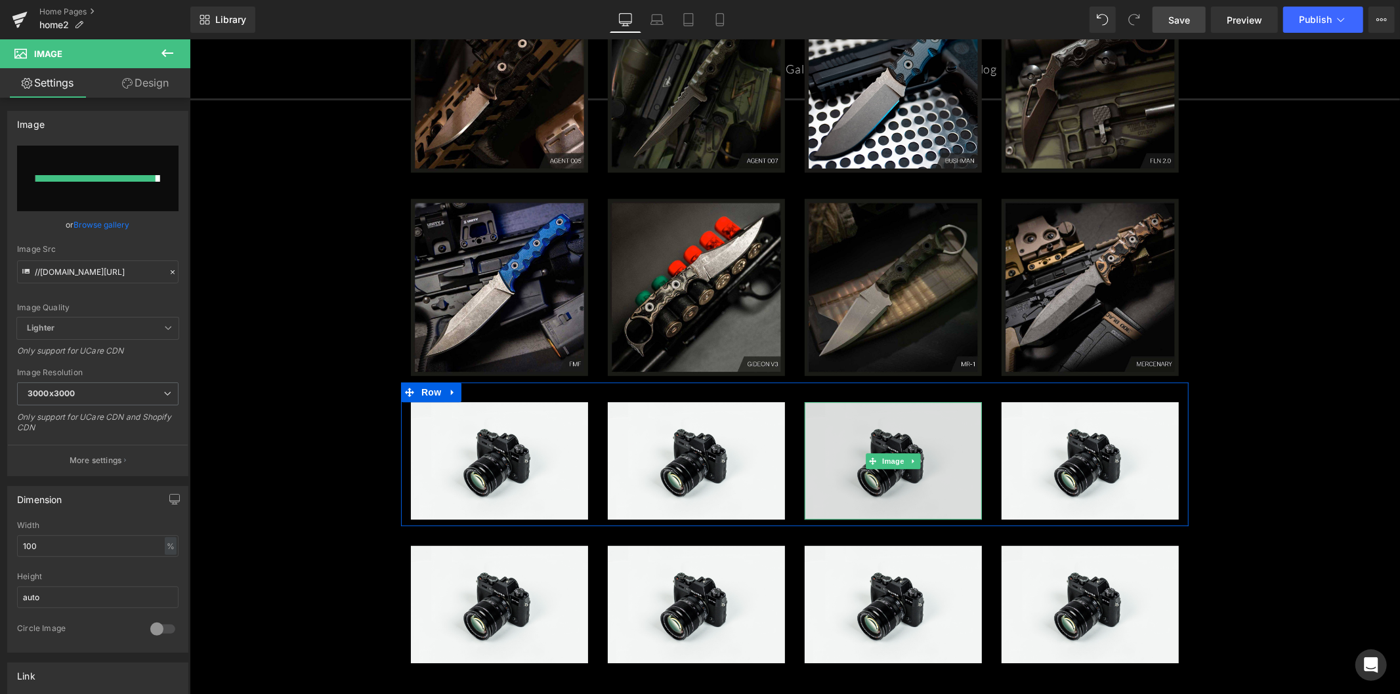
type input "[URL][DOMAIN_NAME]"
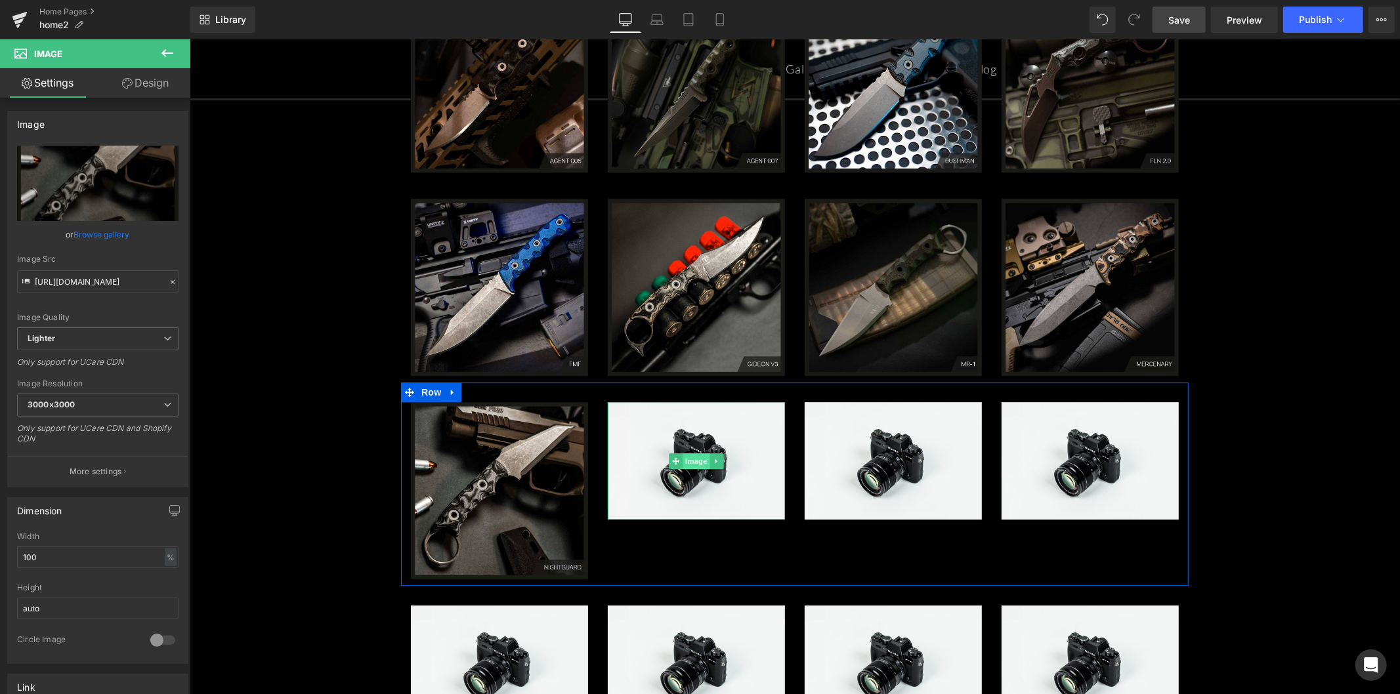
click at [696, 462] on span "Image" at bounding box center [696, 461] width 28 height 16
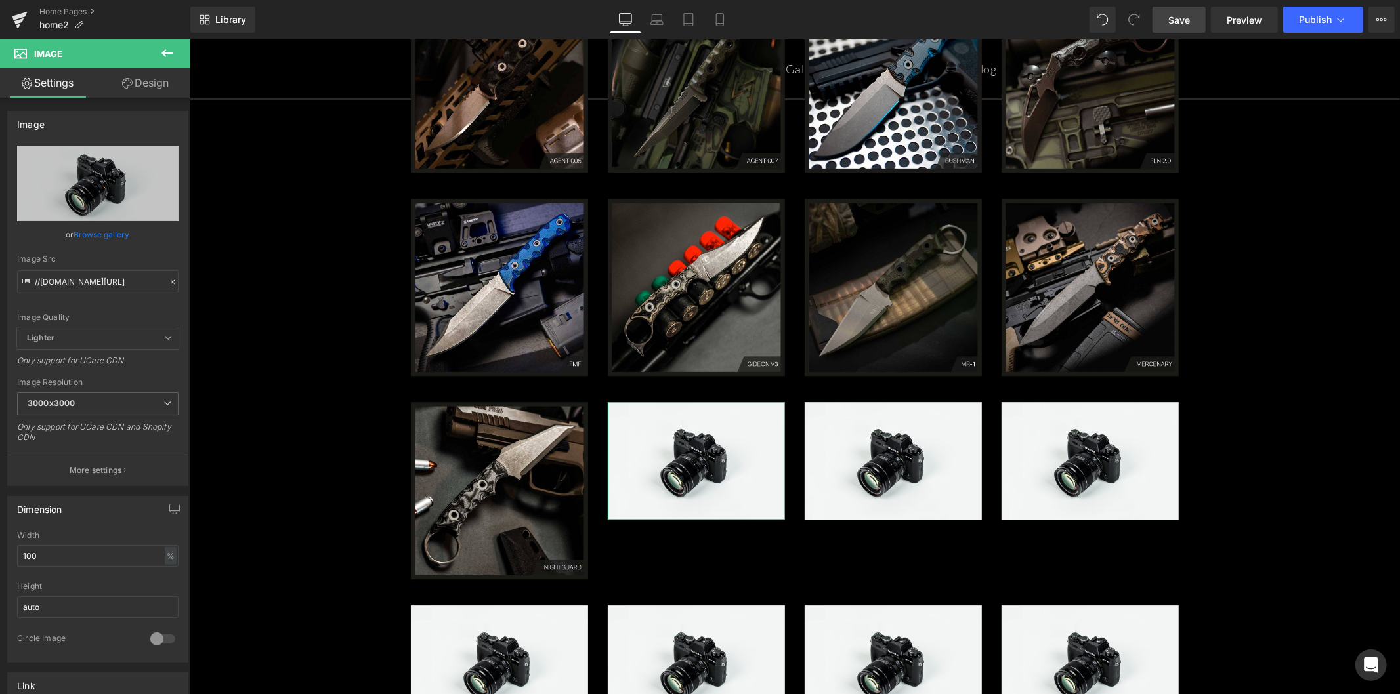
type input "C:\fakepath\HERO-PRODUCT-NIGHTGUARD20-1024x1024 (1).jpg"
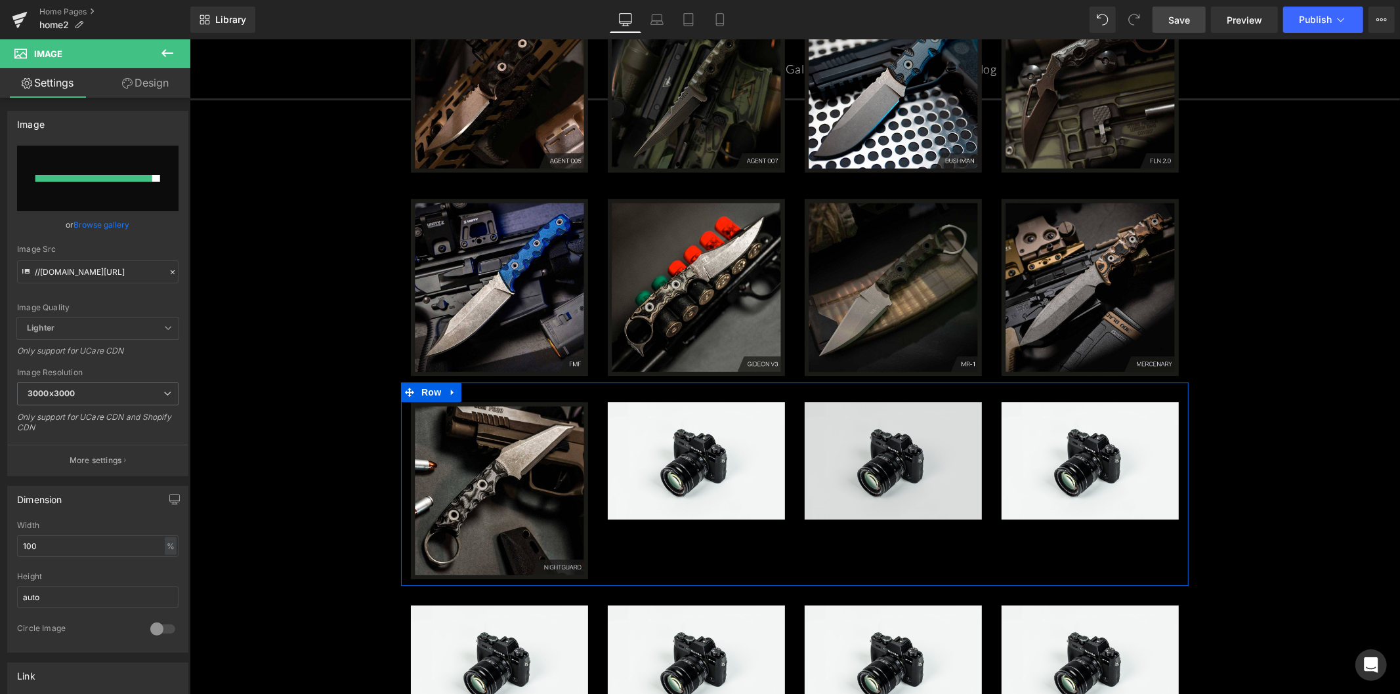
type input "[URL][DOMAIN_NAME]"
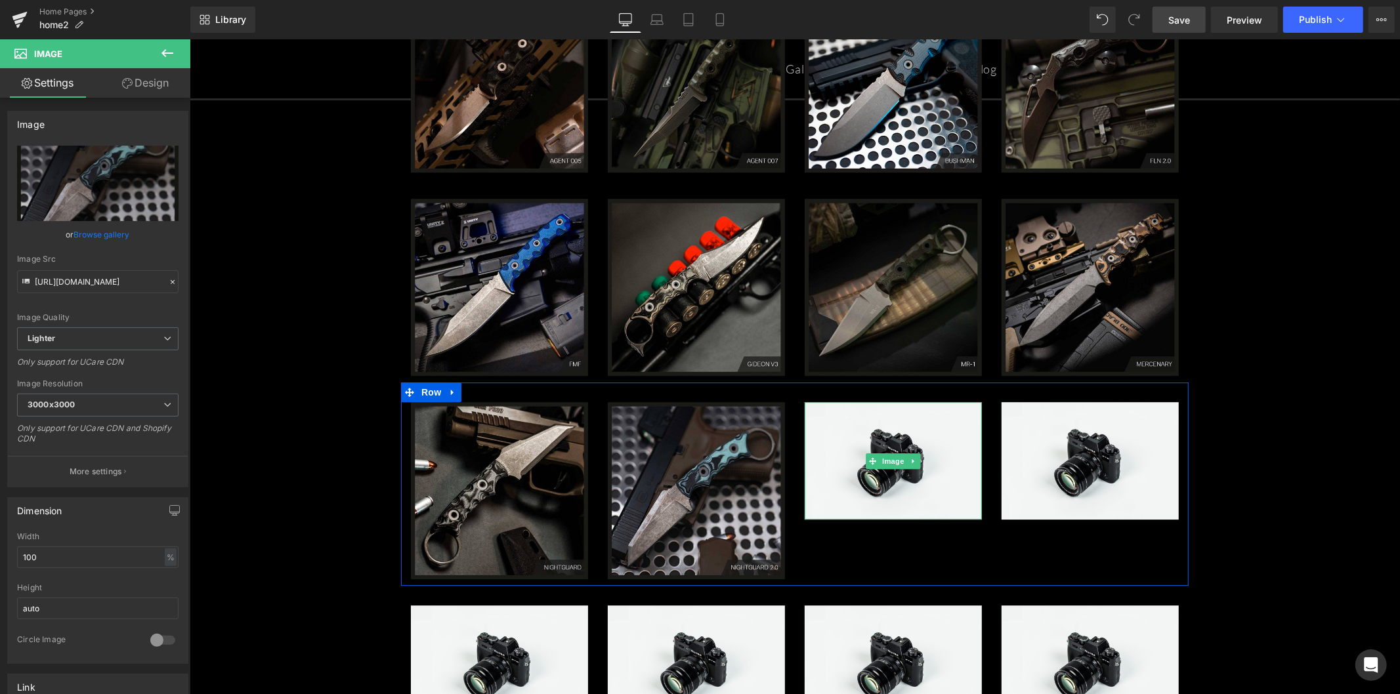
click at [889, 456] on span "Image" at bounding box center [893, 461] width 28 height 16
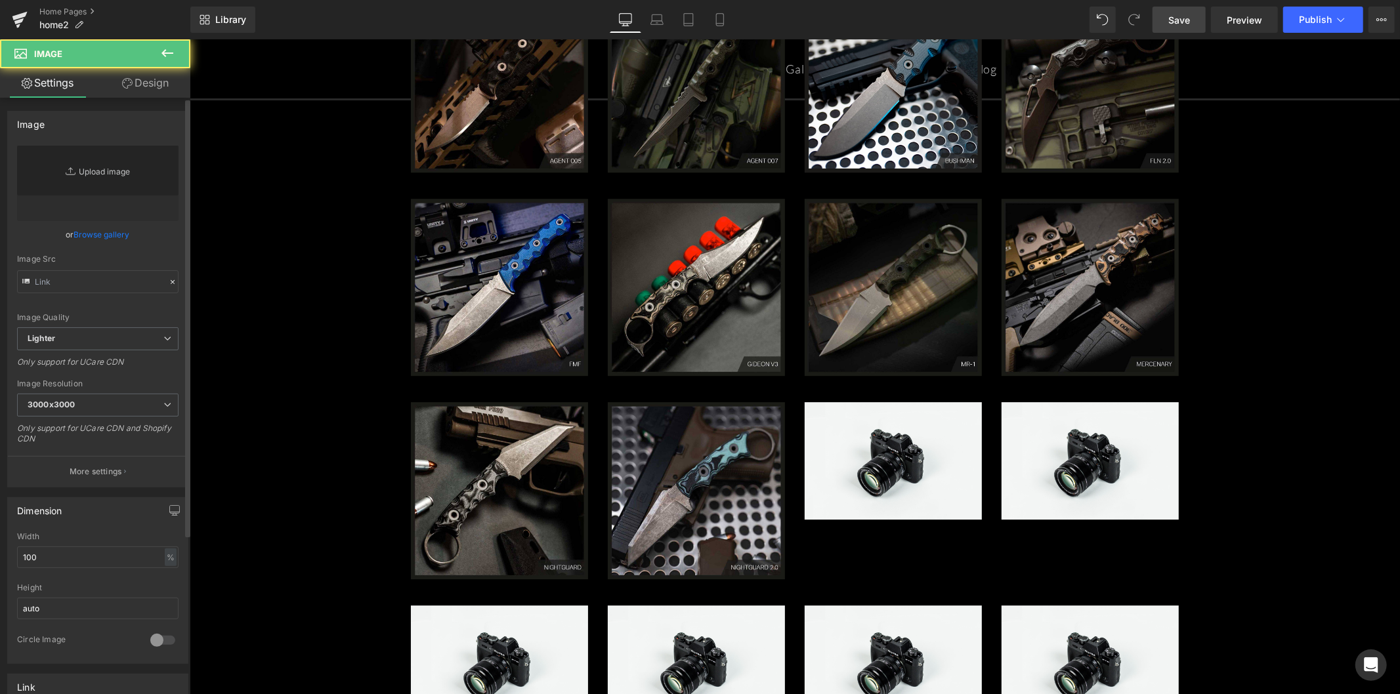
click at [110, 171] on link "Replace Image" at bounding box center [97, 183] width 161 height 75
type input "//[DOMAIN_NAME][URL]"
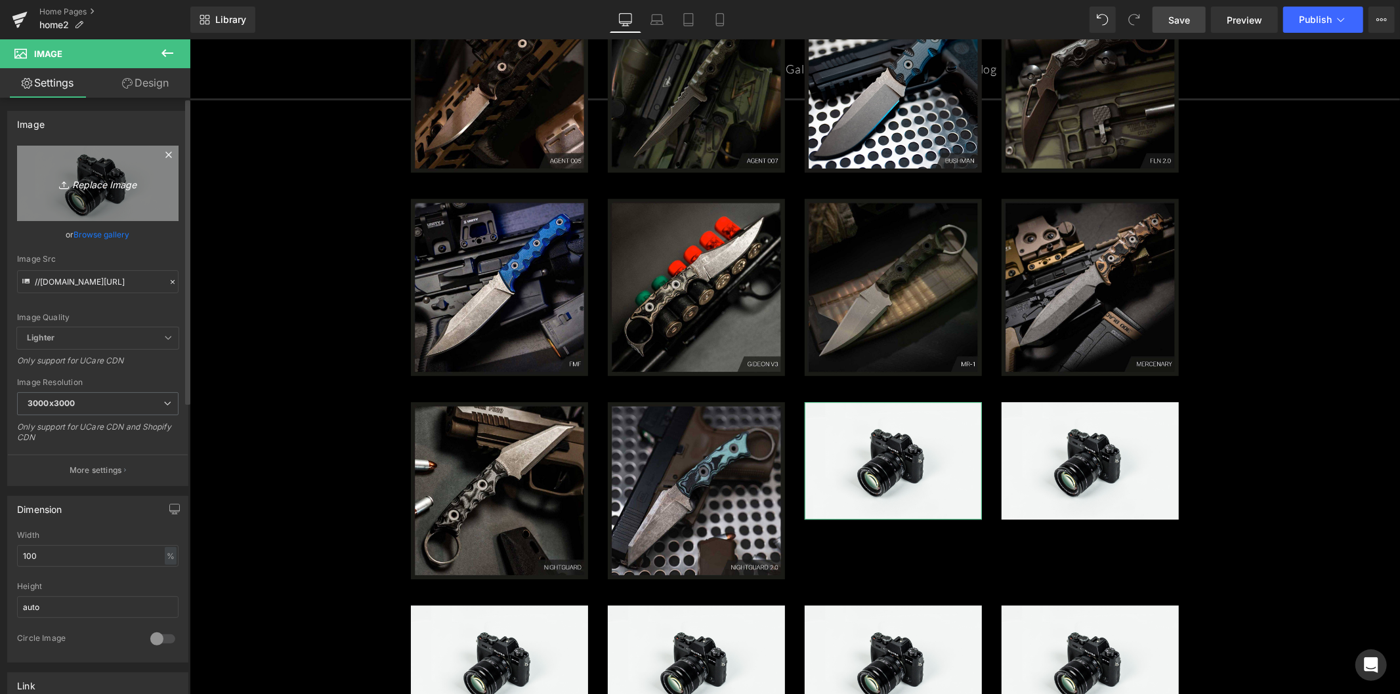
type input "C:\fakepath\BL-NIGHTSTALKER-1050-1024x1024 (1).jpg"
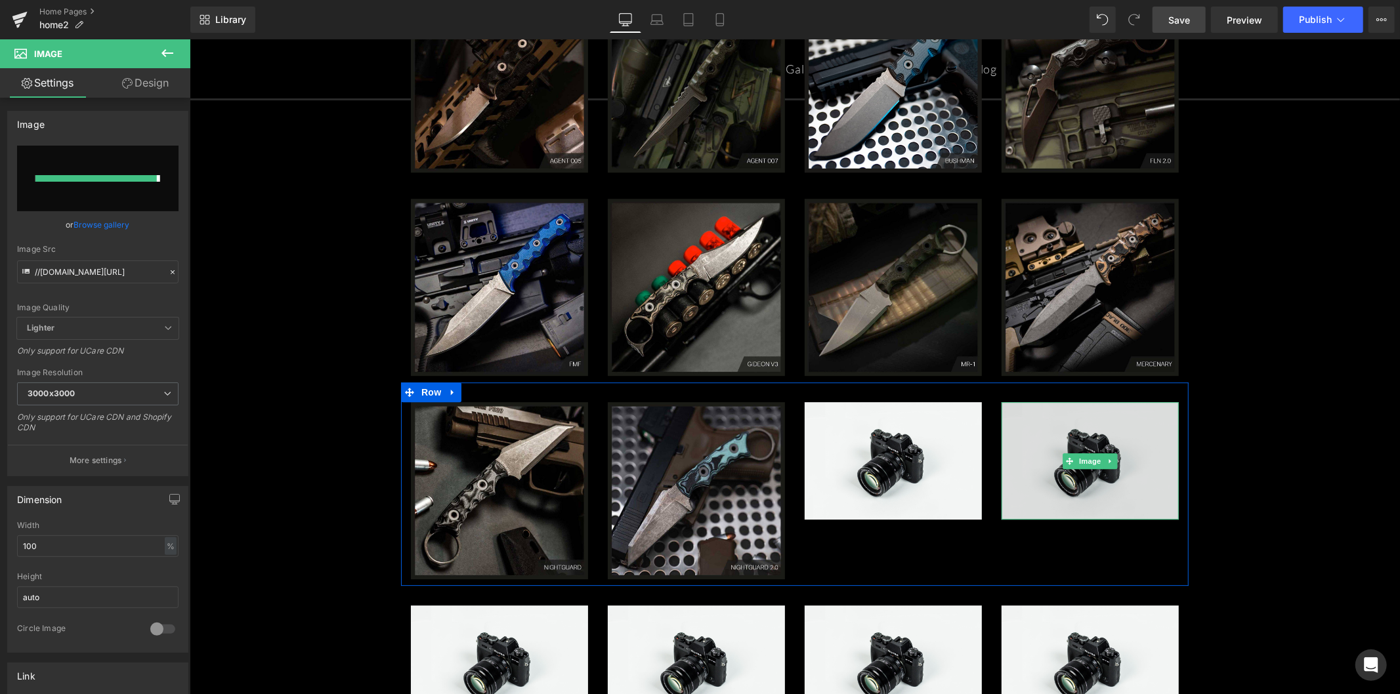
type input "[URL][DOMAIN_NAME]"
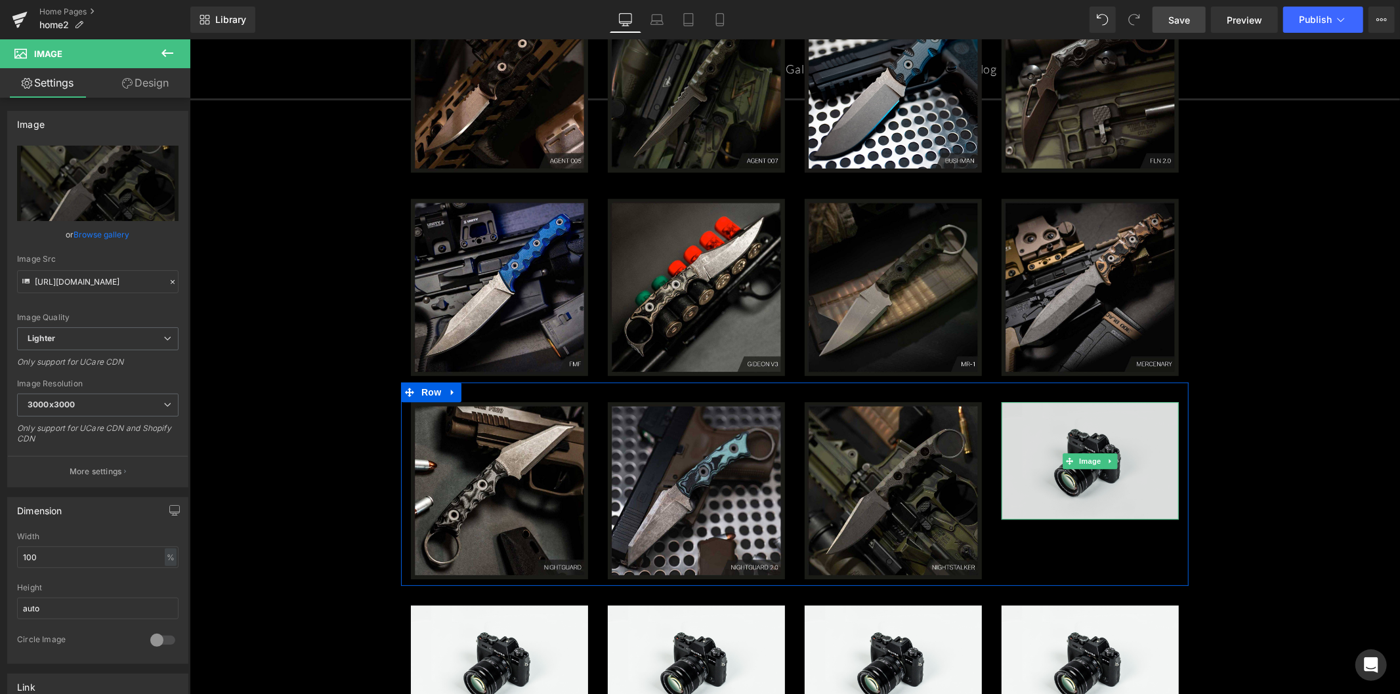
click at [1089, 456] on span "Image" at bounding box center [1090, 461] width 28 height 16
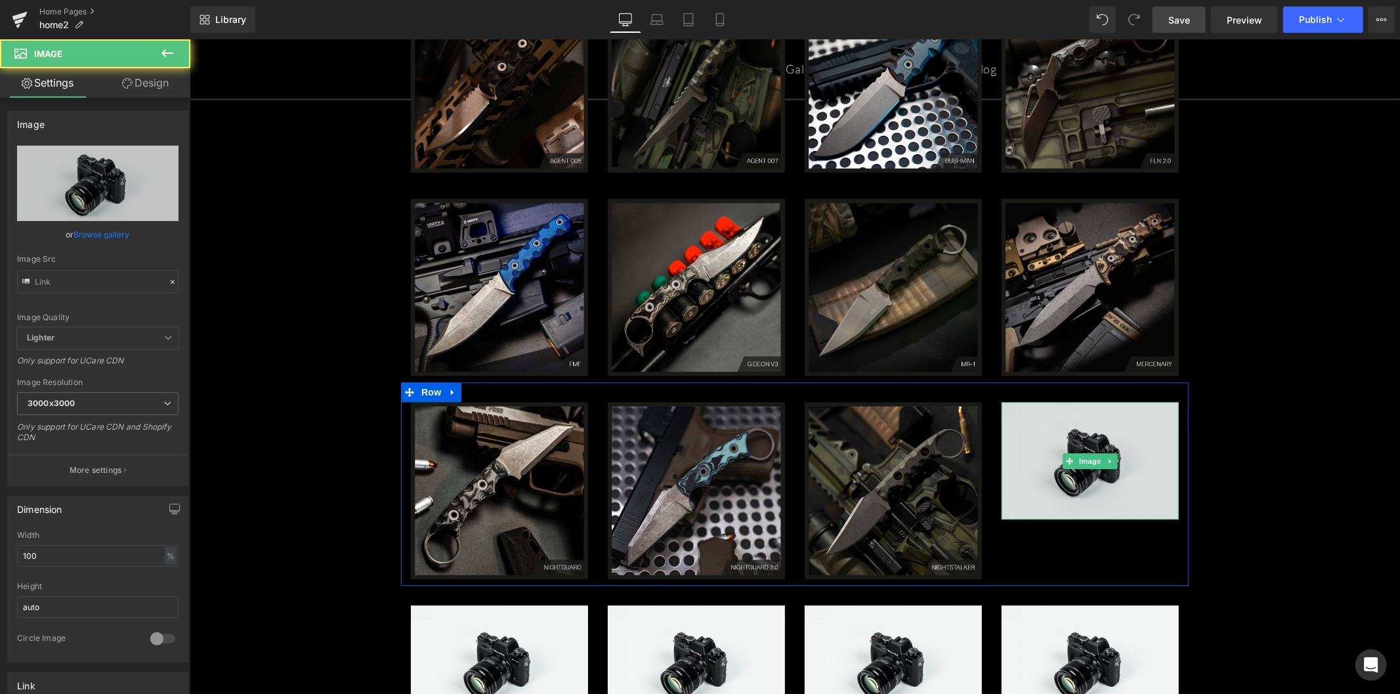
type input "//[DOMAIN_NAME][URL]"
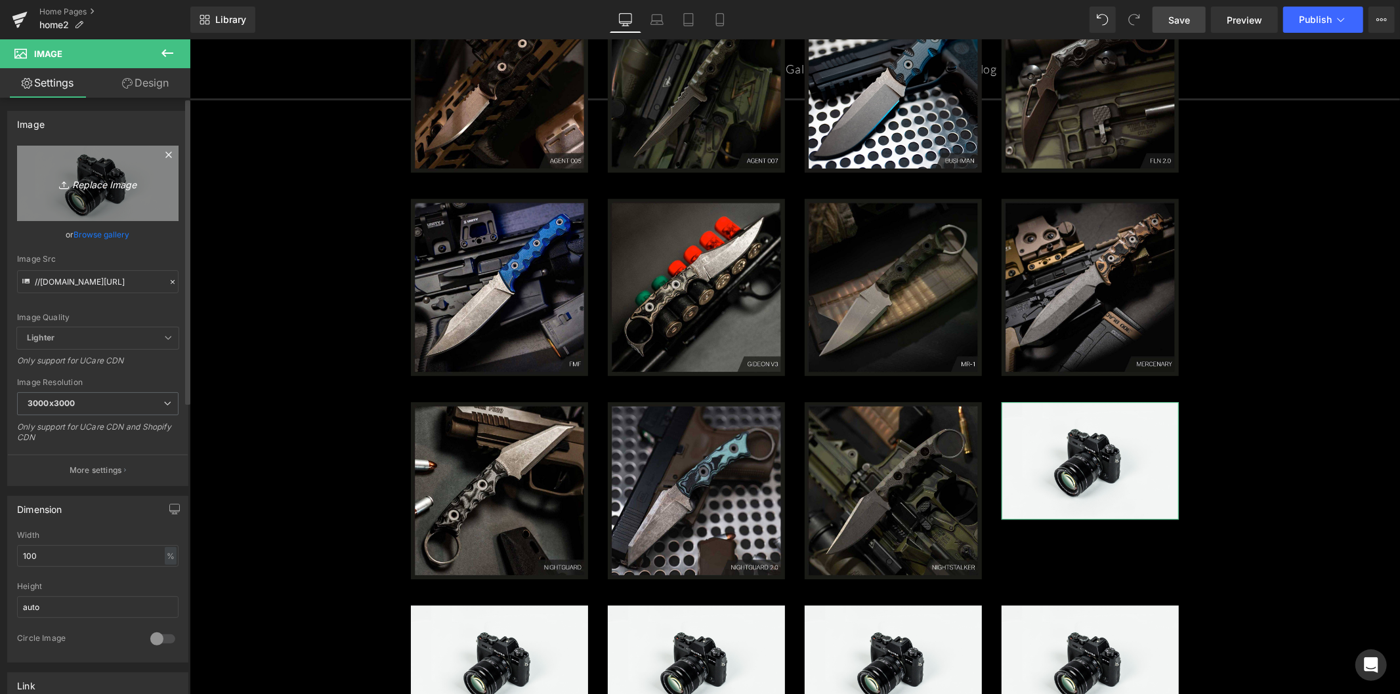
click at [100, 184] on icon "Replace Image" at bounding box center [97, 183] width 105 height 16
type input "C:\fakepath\2025-HERO-SQ-NAME-REVERSE-TANTO-1024x1024 (1).jpg"
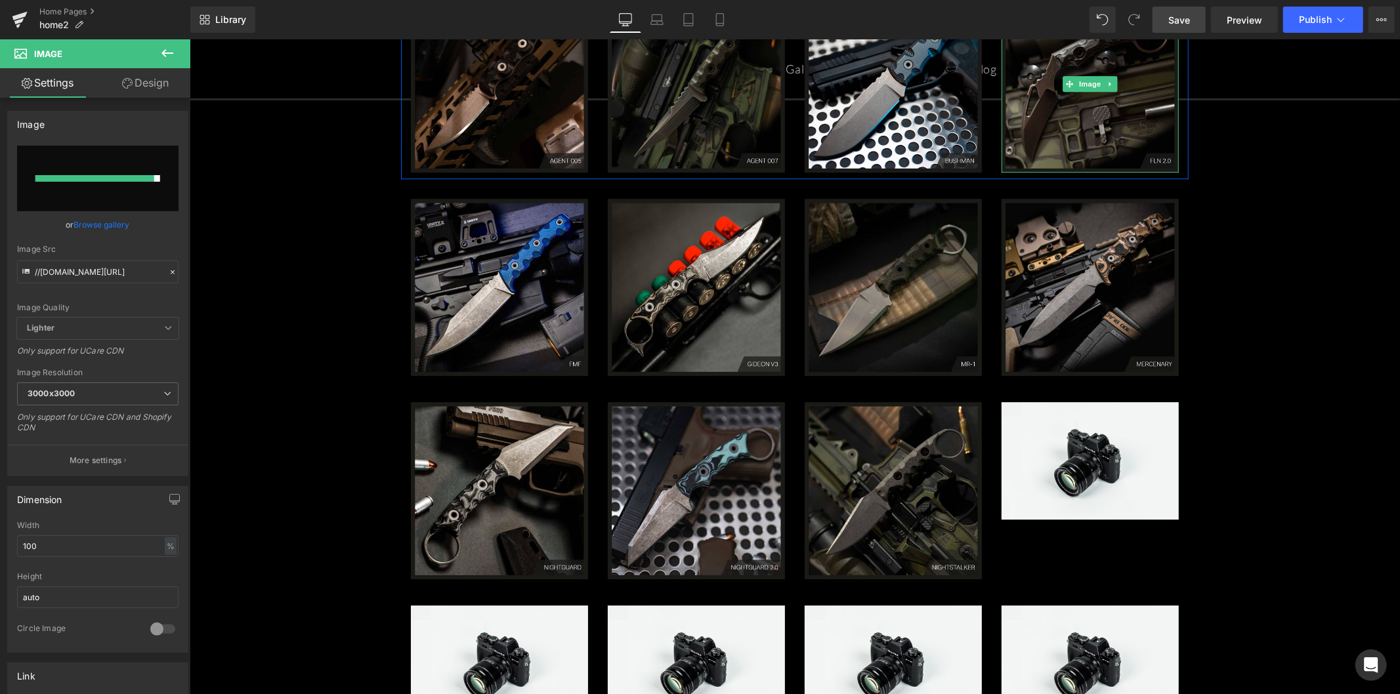
type input "[URL][DOMAIN_NAME]"
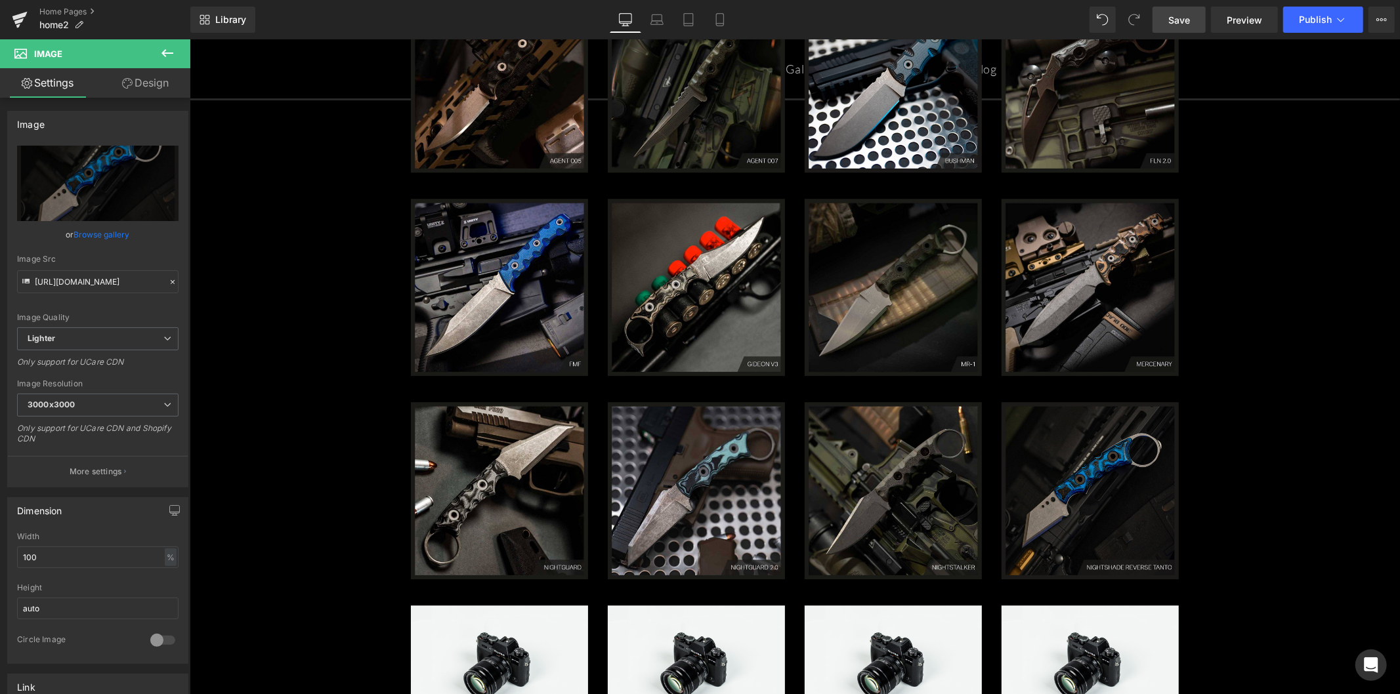
click at [1172, 18] on span "Save" at bounding box center [1179, 20] width 22 height 14
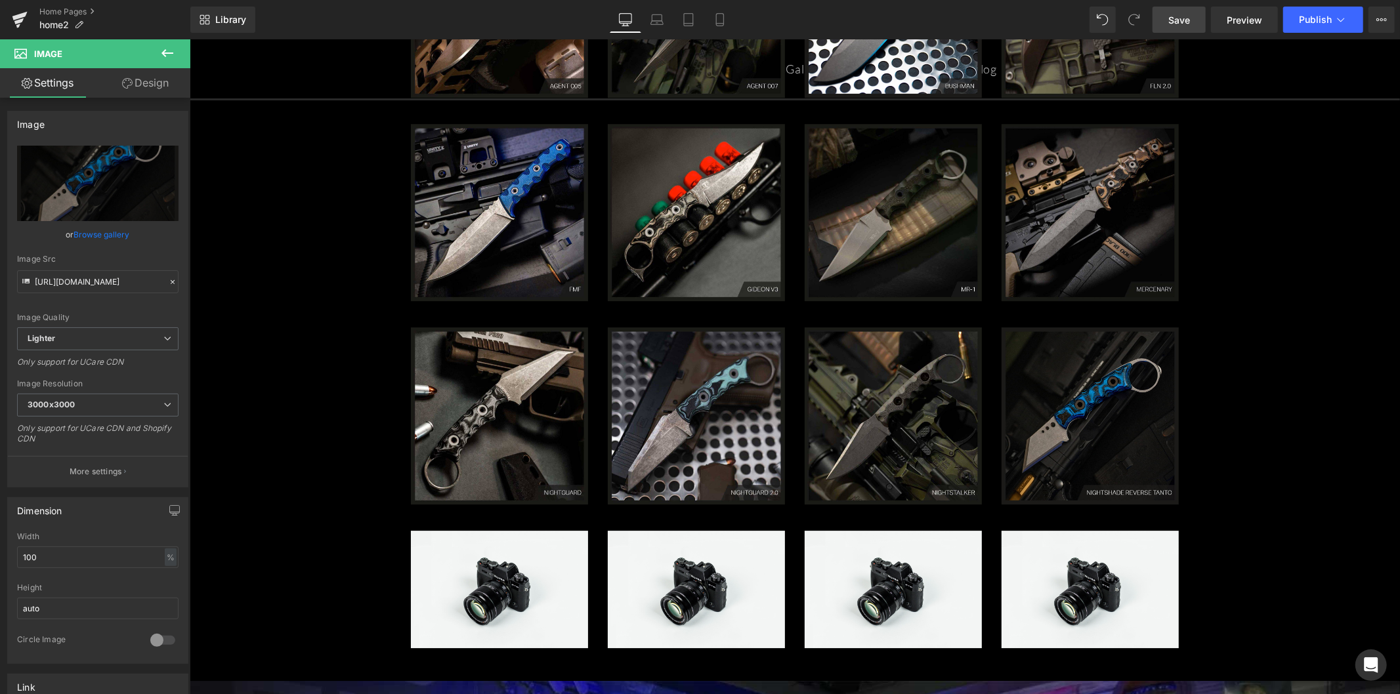
scroll to position [3214, 0]
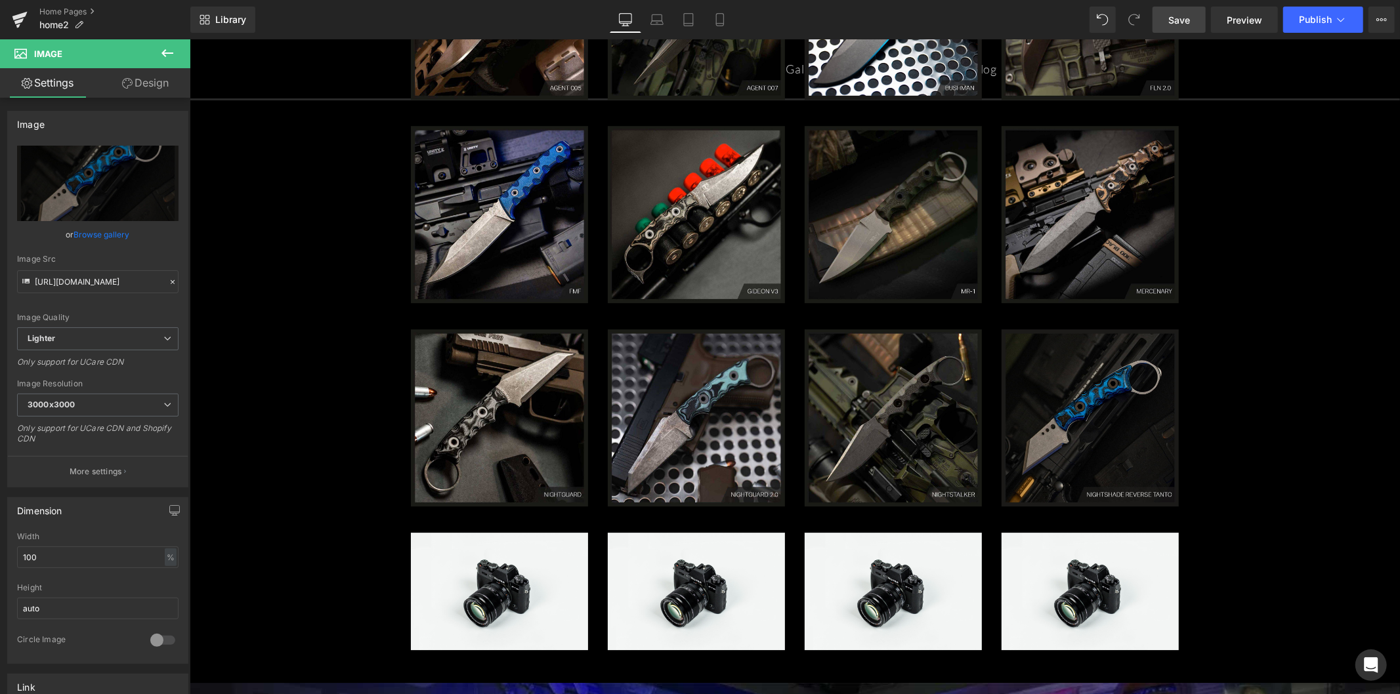
click at [1185, 23] on span "Save" at bounding box center [1179, 20] width 22 height 14
click at [496, 585] on span "Image" at bounding box center [499, 592] width 28 height 16
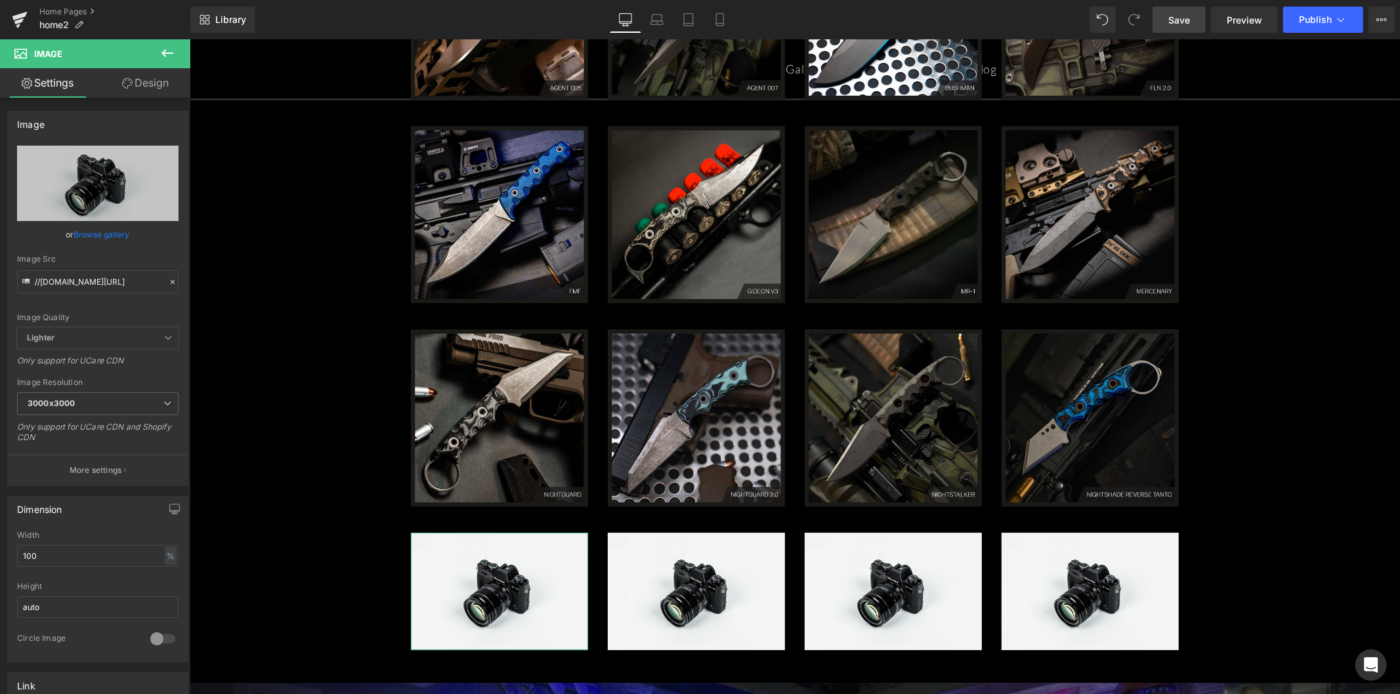
type input "C:\fakepath\HERO-OPS-HAWK-1024x1024 (1).jpg"
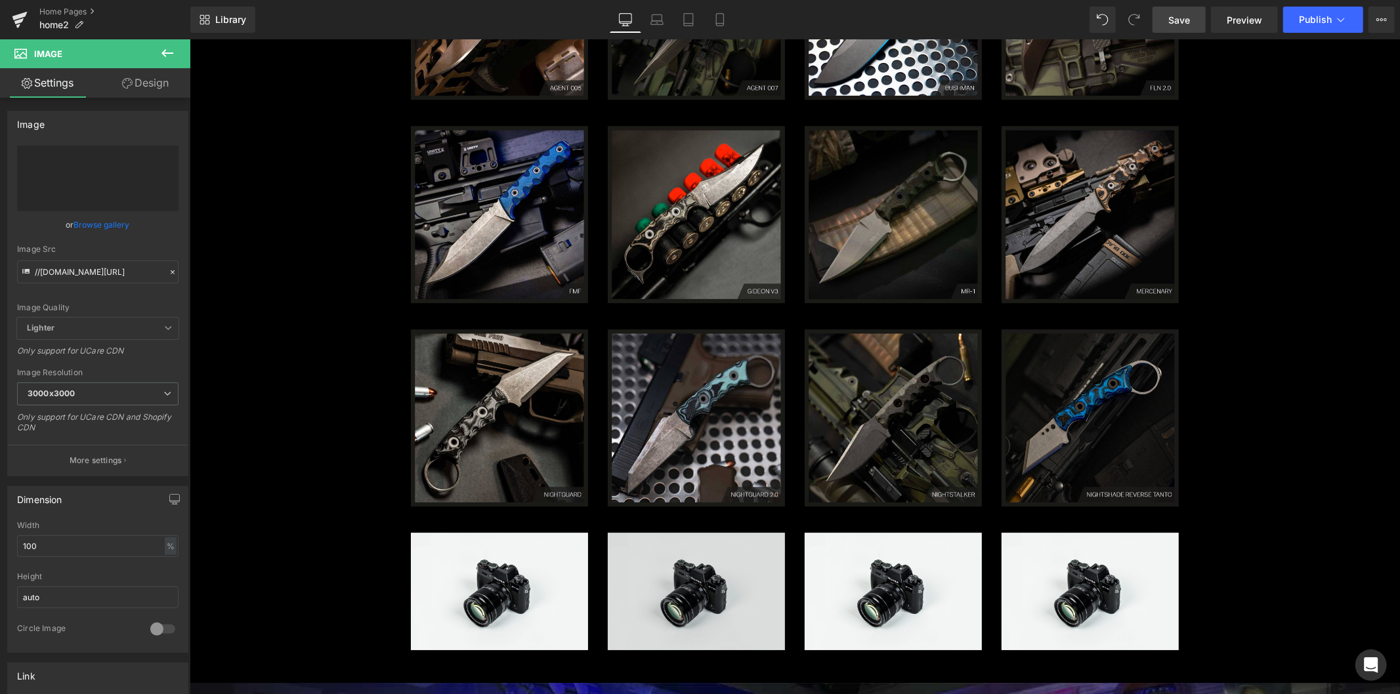
scroll to position [3433, 0]
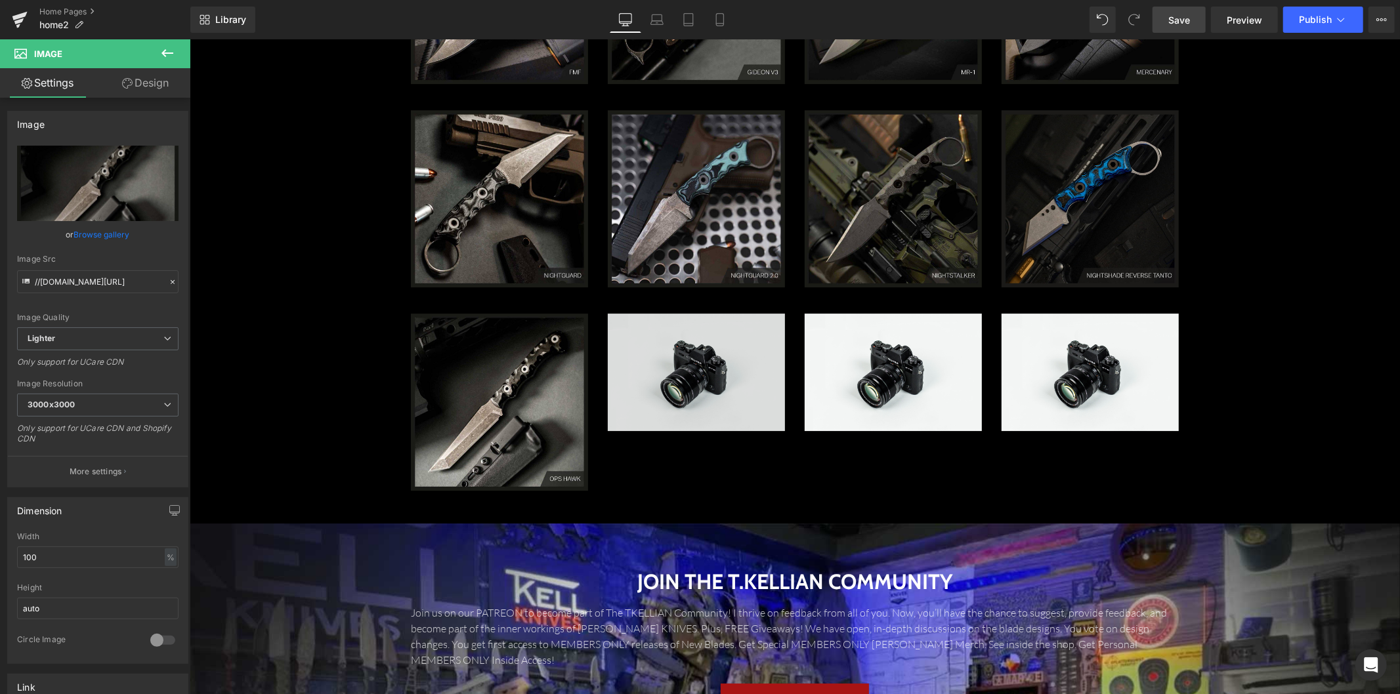
type input "[URL][DOMAIN_NAME]"
click at [689, 382] on img at bounding box center [695, 371] width 177 height 117
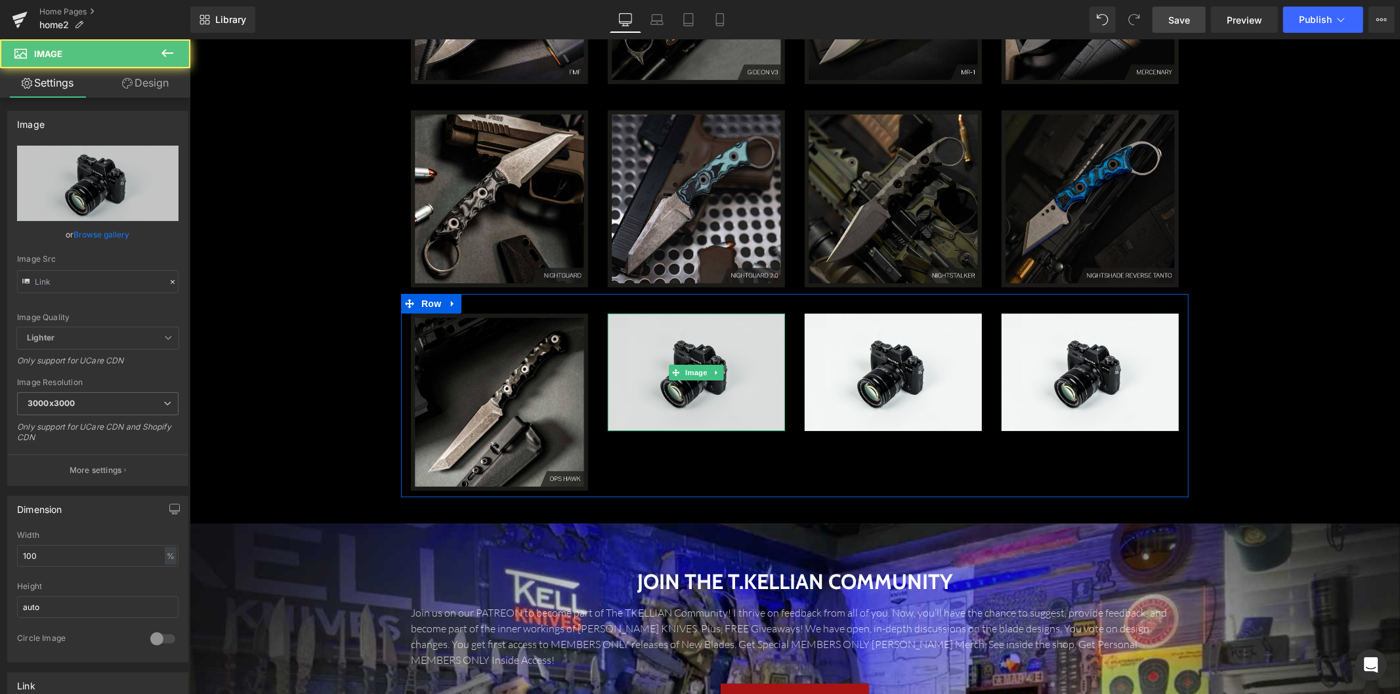
type input "//[DOMAIN_NAME][URL]"
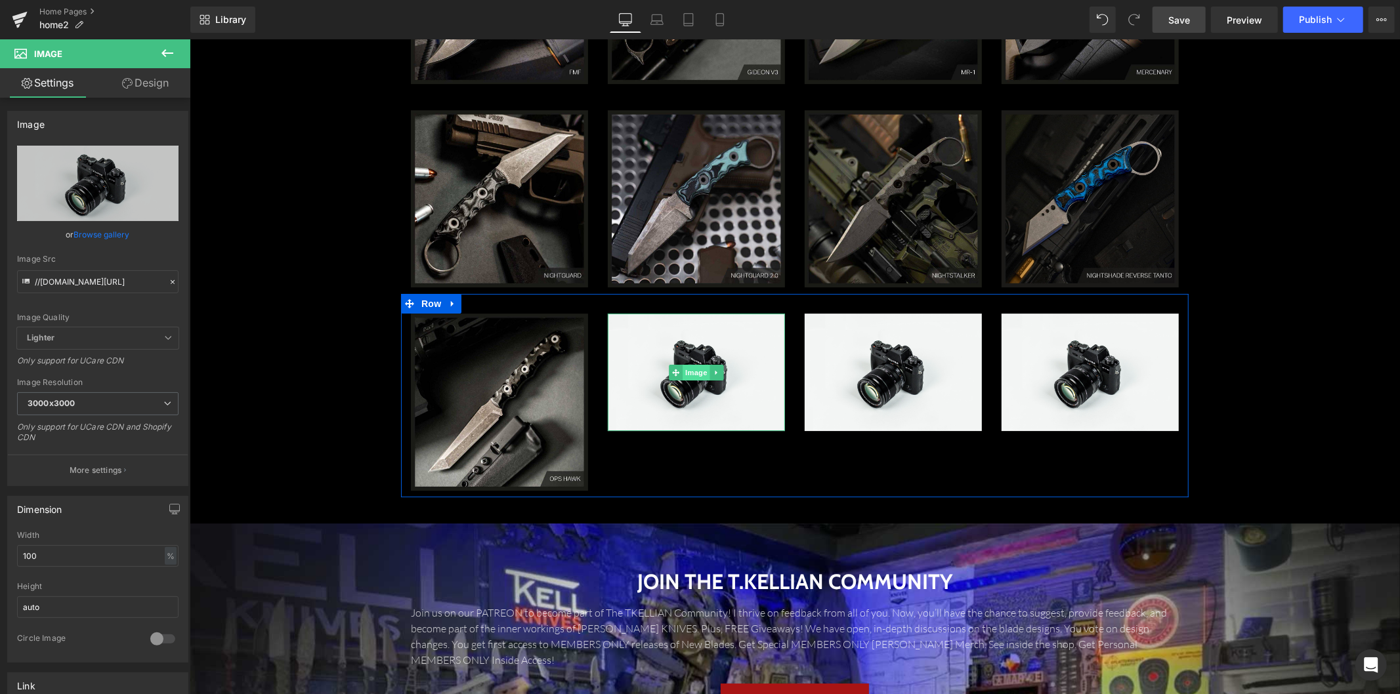
click at [683, 364] on span "Image" at bounding box center [696, 372] width 28 height 16
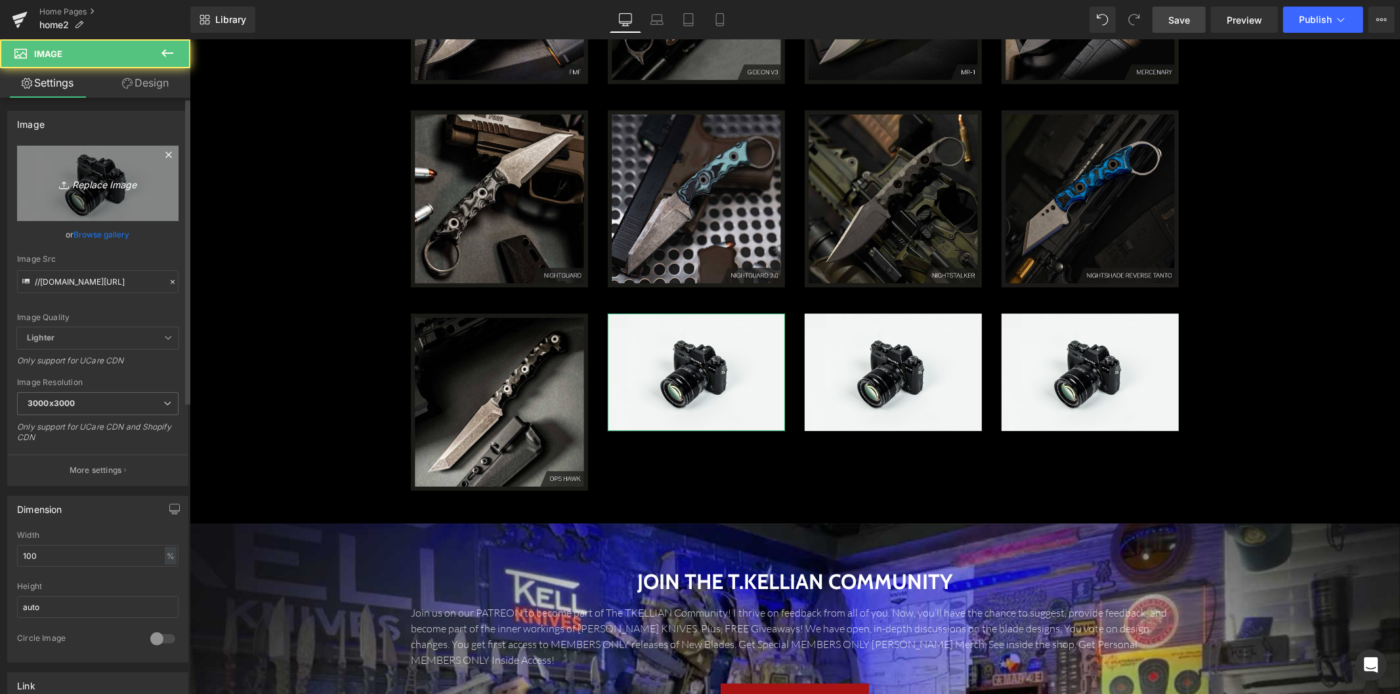
click at [108, 181] on icon "Replace Image" at bounding box center [97, 183] width 105 height 16
type input "C:\fakepath\HERO-PIRANHA2-1024x1024 (1).jpg"
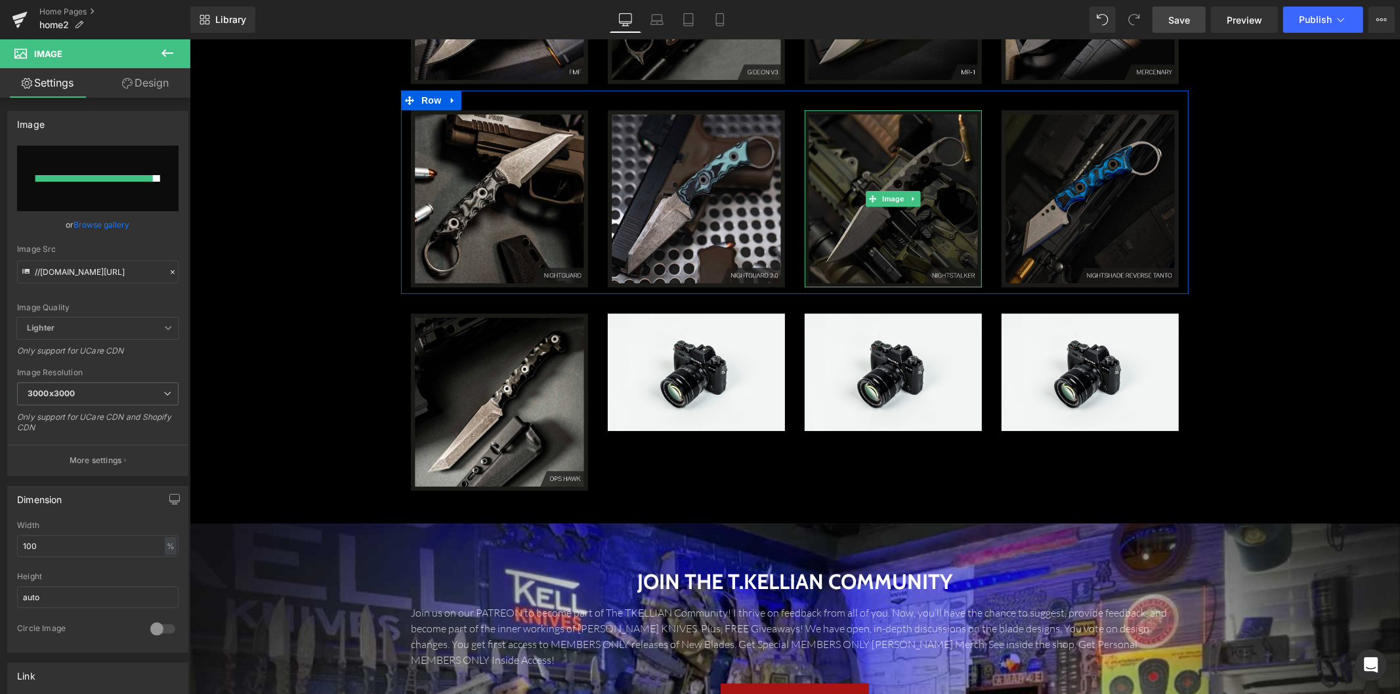
type input "[URL][DOMAIN_NAME]"
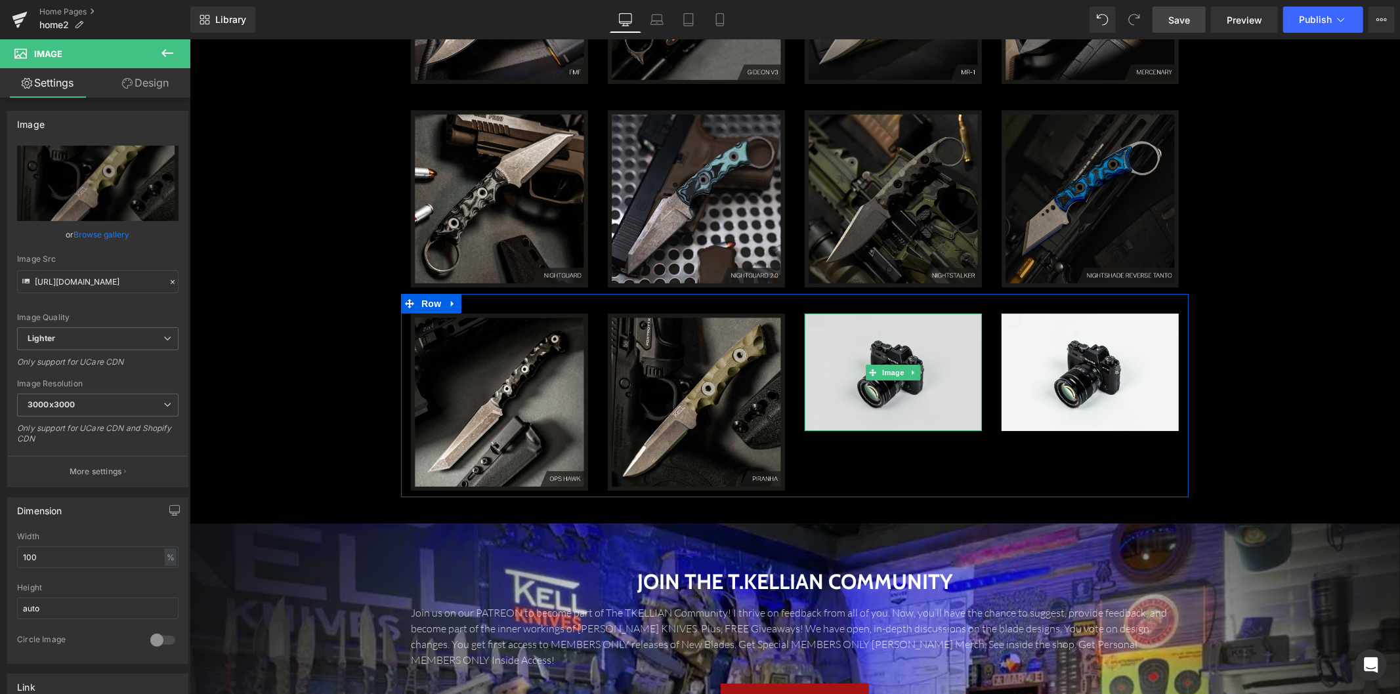
click at [887, 370] on span "Image" at bounding box center [893, 372] width 28 height 16
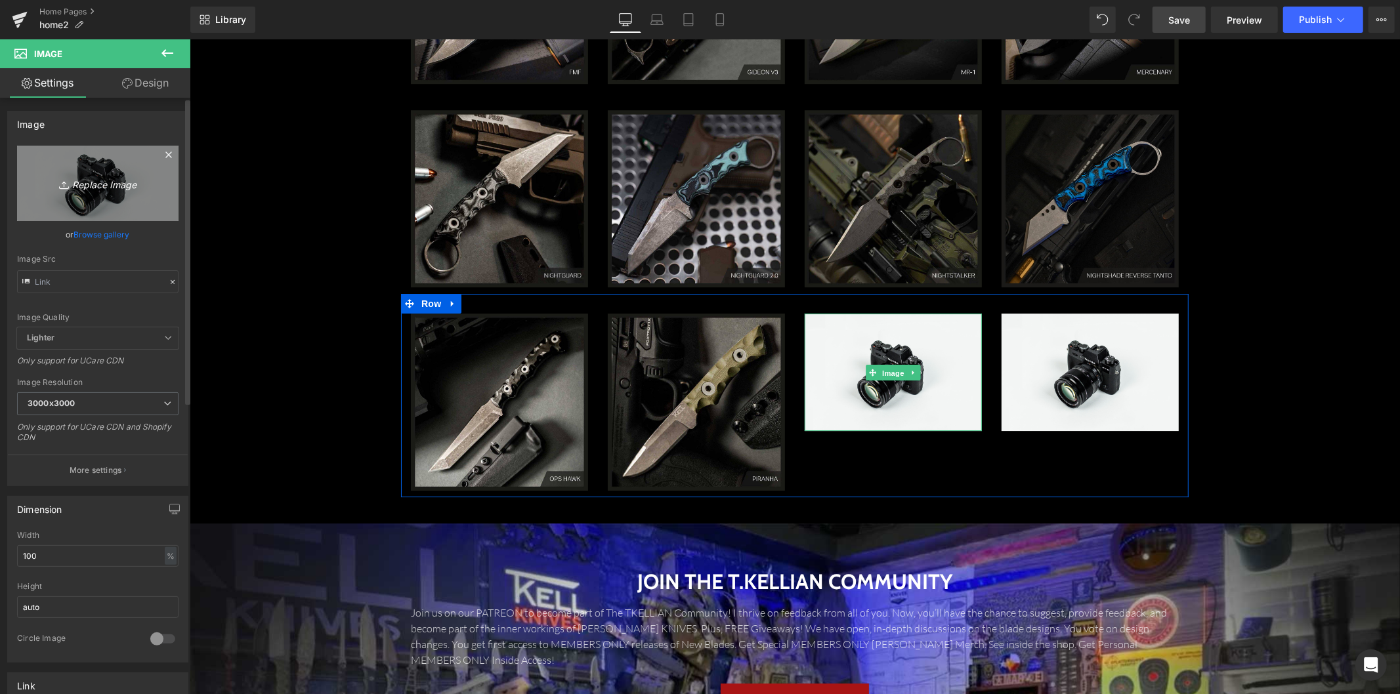
type input "//[DOMAIN_NAME][URL]"
click at [95, 175] on icon "Replace Image" at bounding box center [97, 183] width 105 height 16
type input "C:\fakepath\HERO-TS87-1024x1024 (1).jpg"
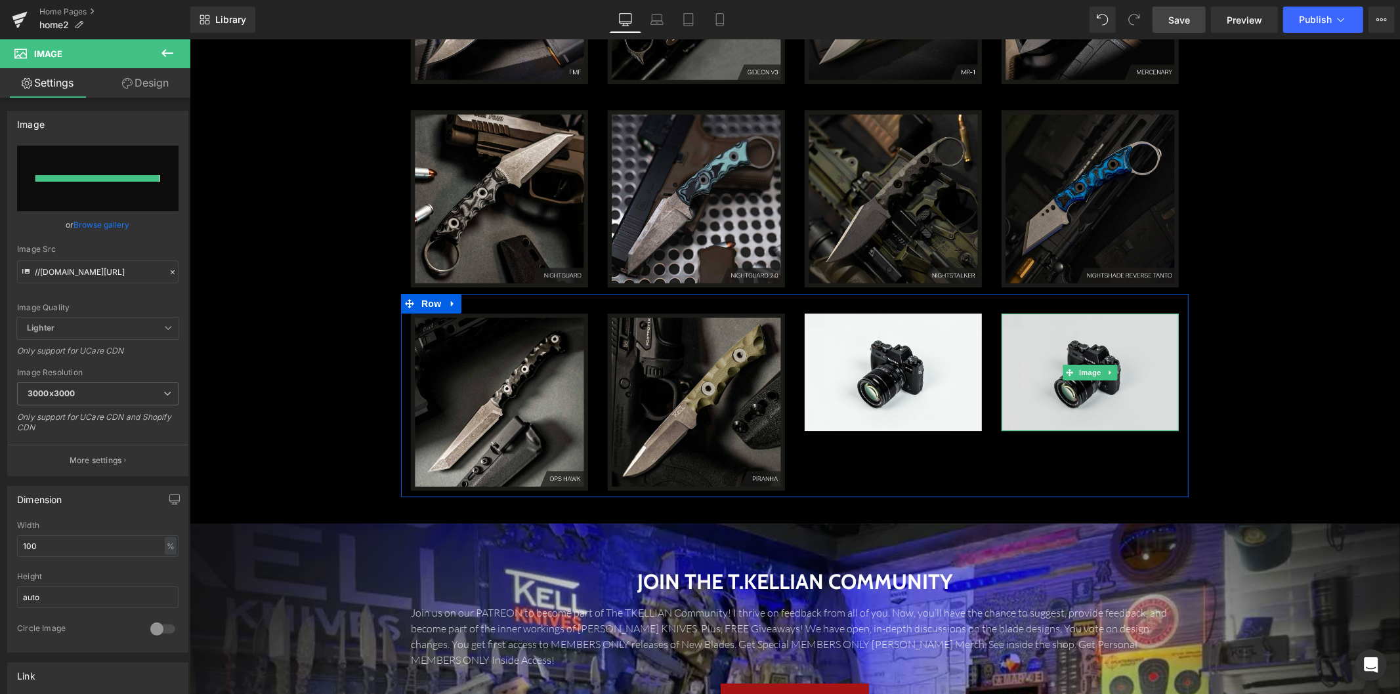
type input "[URL][DOMAIN_NAME]"
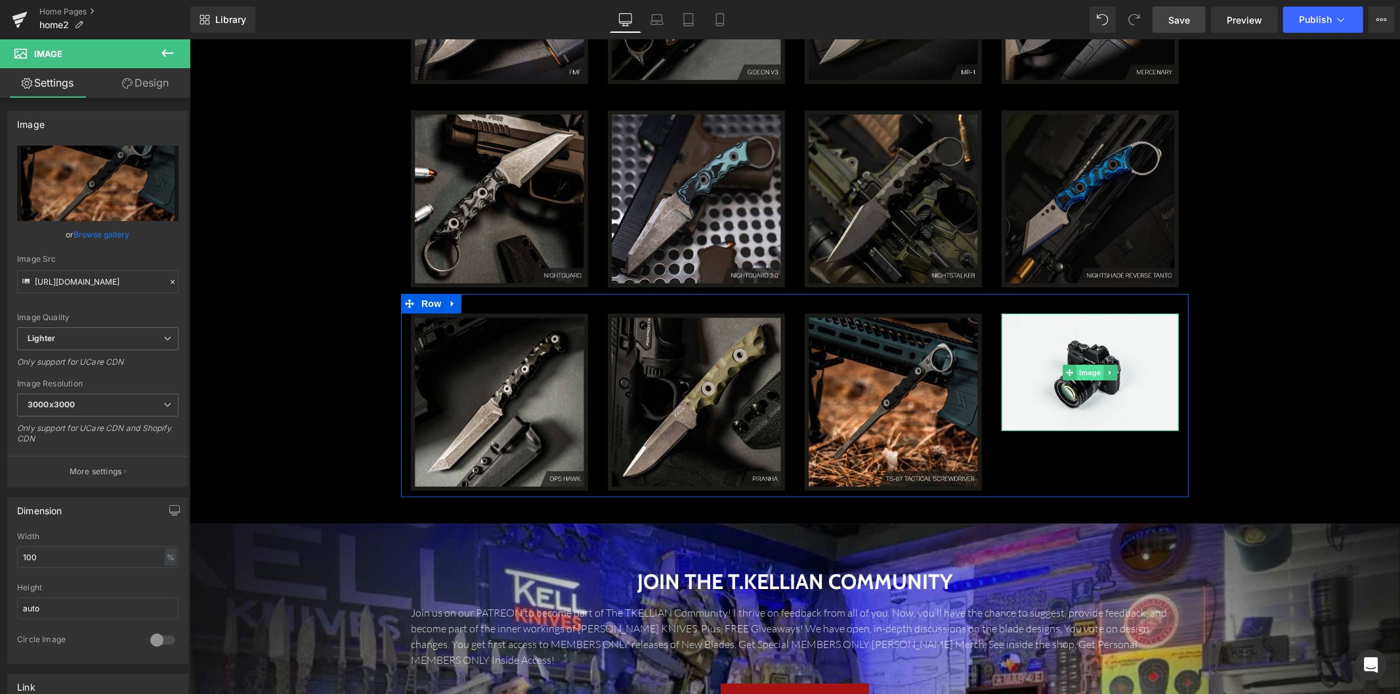
click at [1077, 373] on span "Image" at bounding box center [1090, 372] width 28 height 16
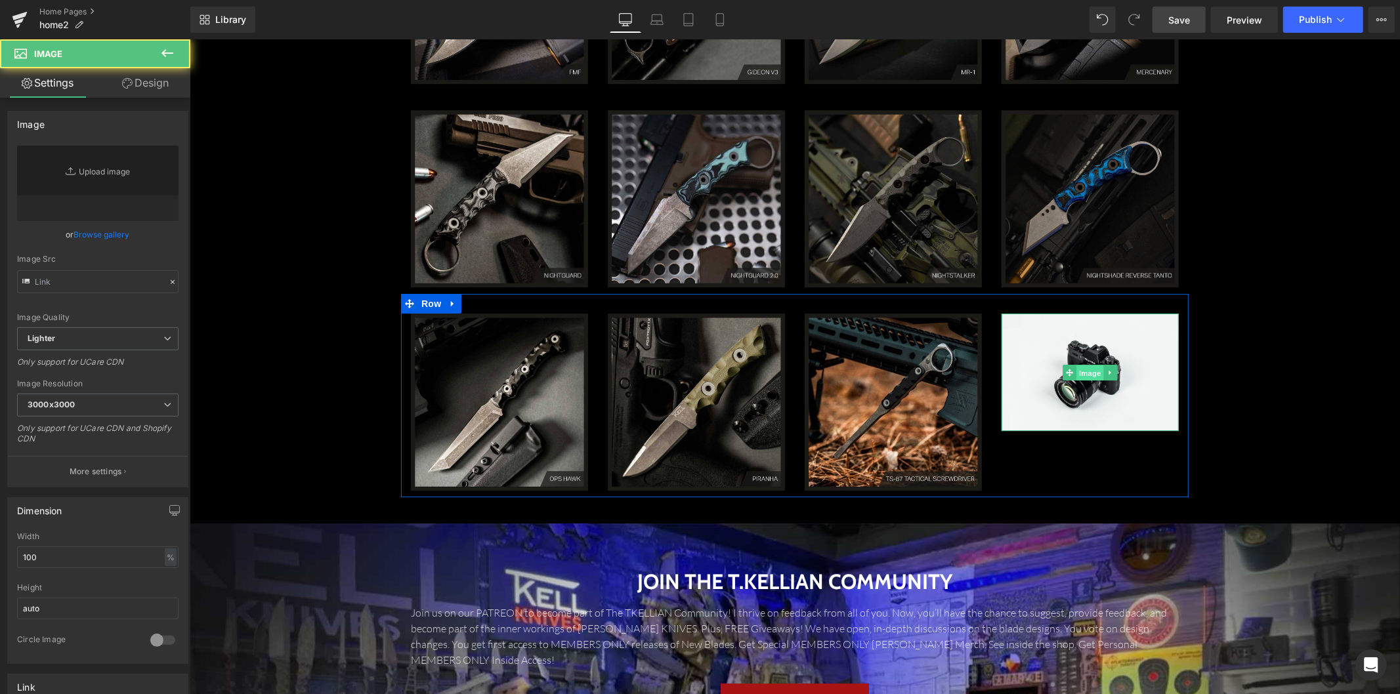
click at [1077, 373] on span "Image" at bounding box center [1090, 372] width 28 height 16
type input "//[DOMAIN_NAME][URL]"
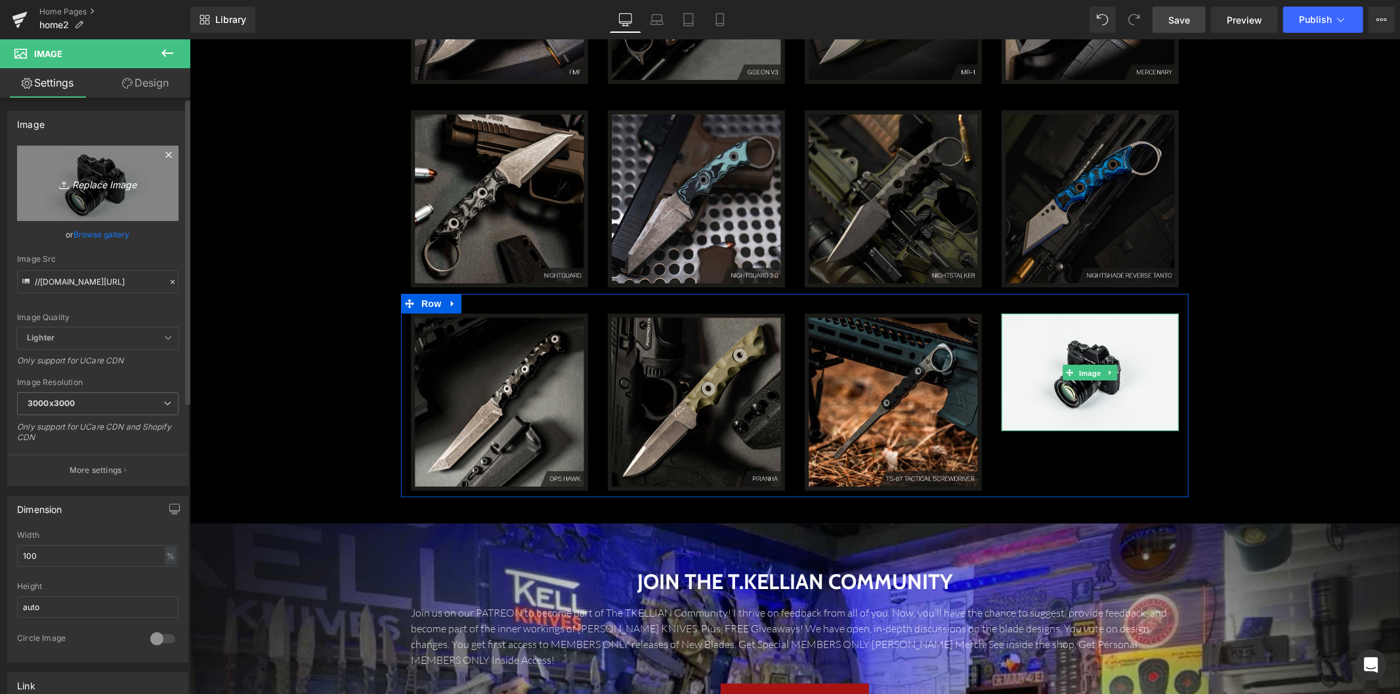
click at [123, 175] on icon "Replace Image" at bounding box center [97, 183] width 105 height 16
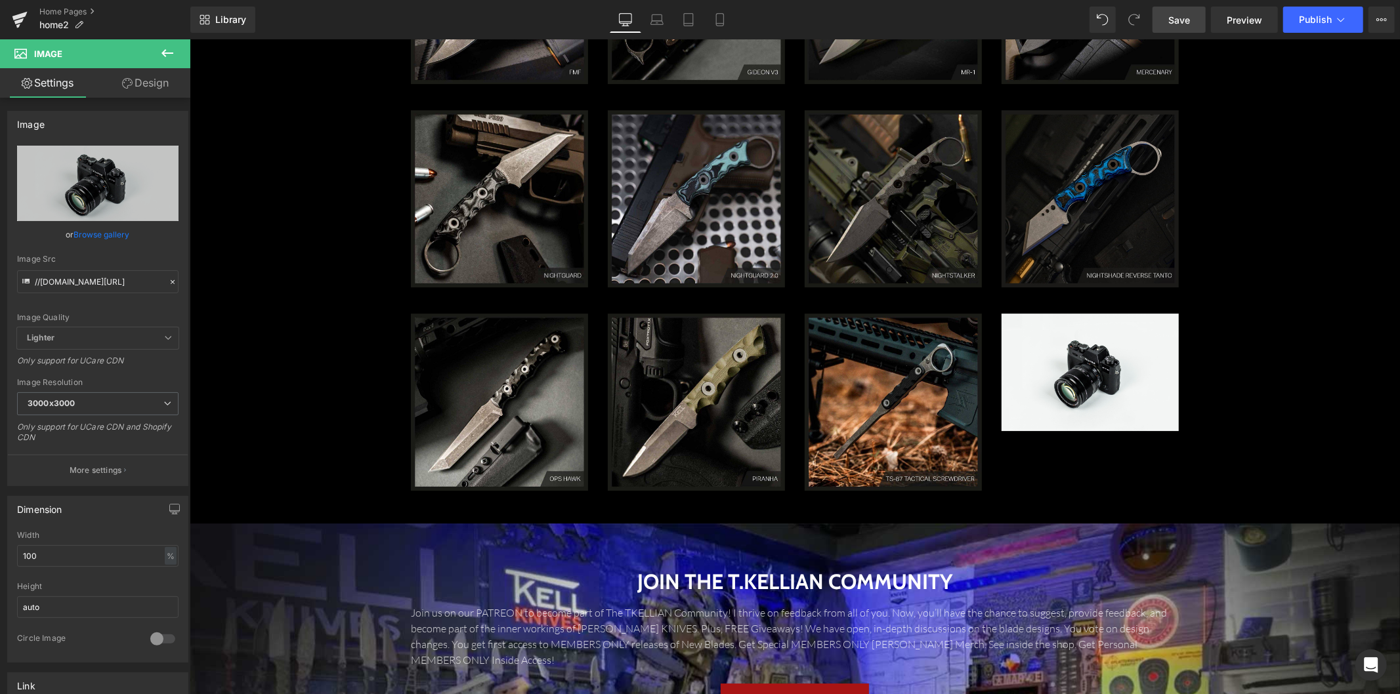
type input "C:\fakepath\2025-HERO-SQ-NAME-OPS-STRIKER-1024x1024 (1).jpg"
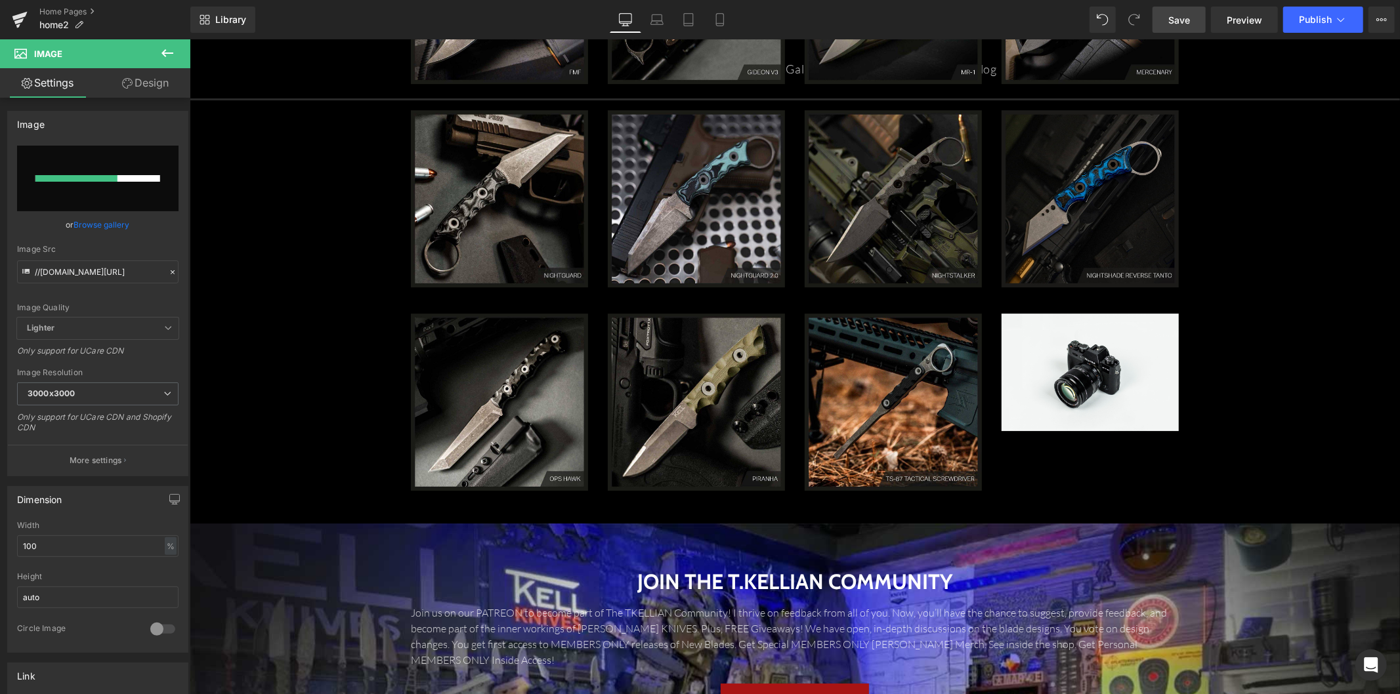
scroll to position [3871, 0]
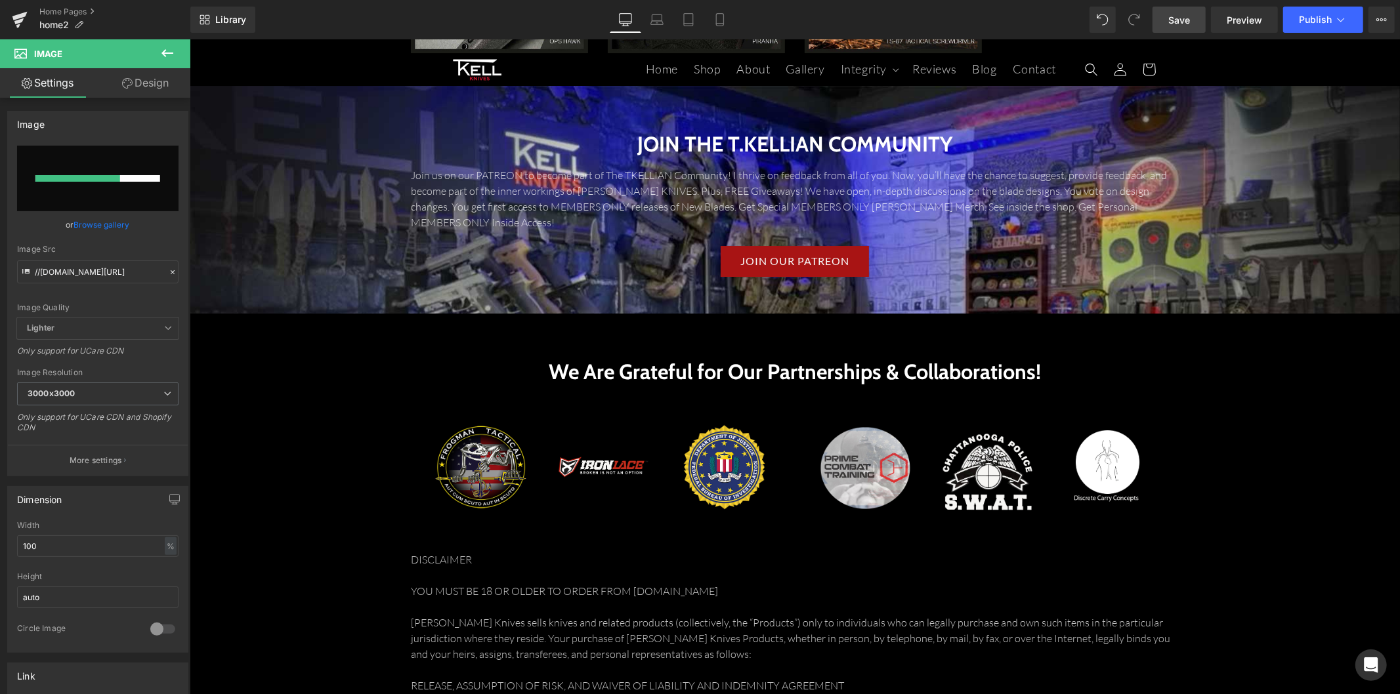
drag, startPoint x: 1183, startPoint y: 22, endPoint x: 580, endPoint y: 622, distance: 850.7
click at [1183, 22] on span "Save" at bounding box center [1179, 20] width 22 height 14
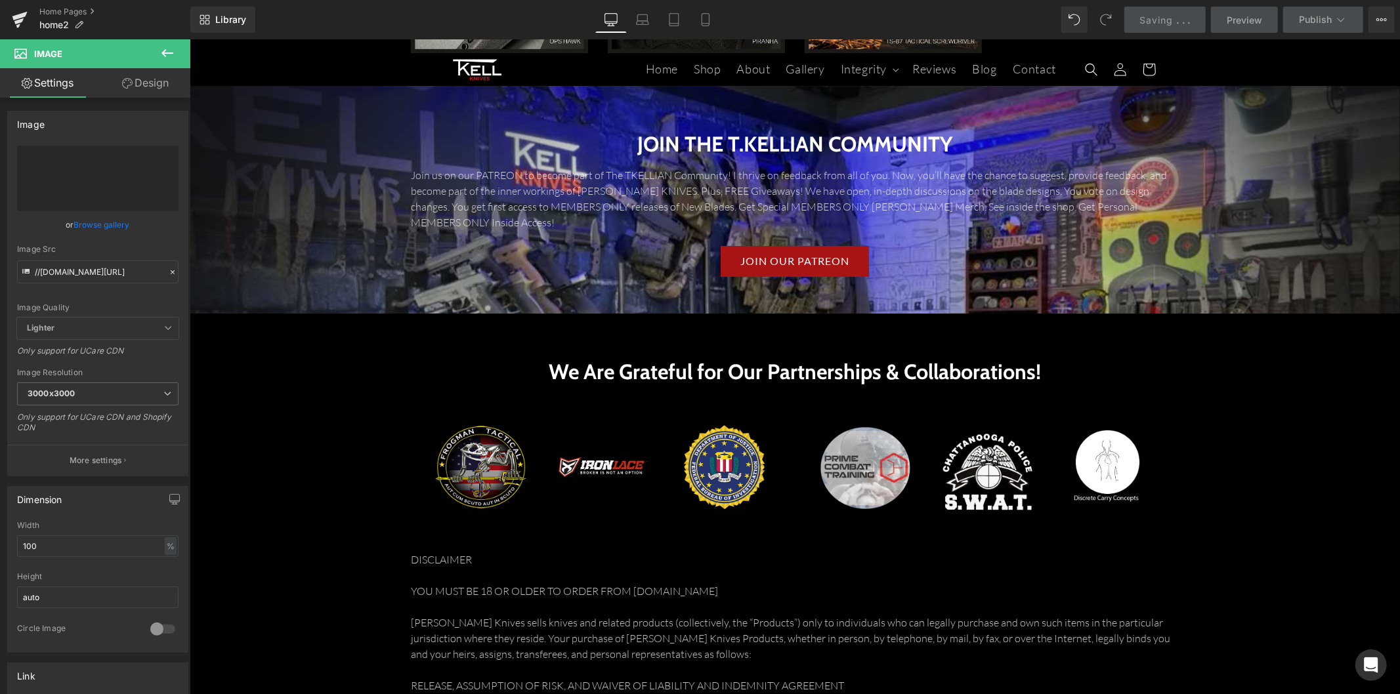
type input "[URL][DOMAIN_NAME]"
